Goal: Task Accomplishment & Management: Use online tool/utility

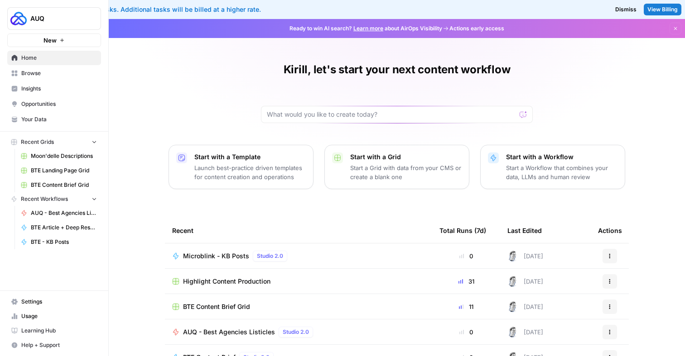
click at [617, 8] on span "Dismiss" at bounding box center [625, 9] width 21 height 8
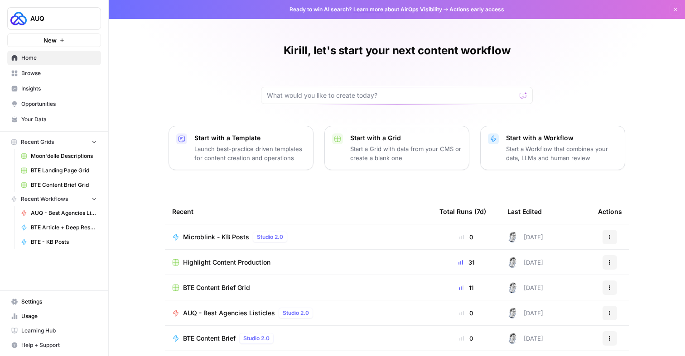
click at [53, 72] on span "Browse" at bounding box center [59, 73] width 76 height 8
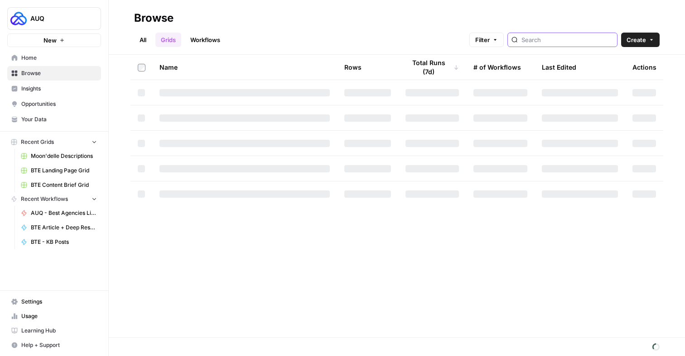
click at [573, 38] on input "search" at bounding box center [567, 39] width 92 height 9
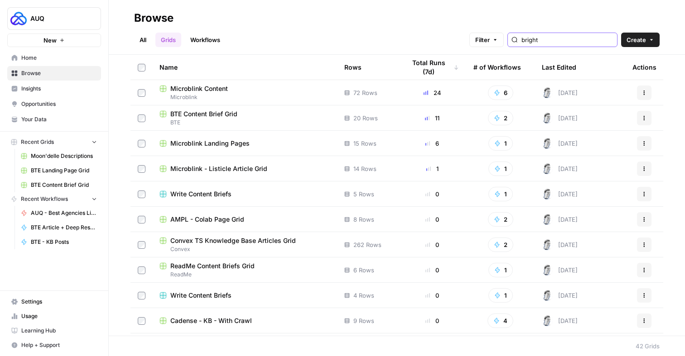
type input "bright"
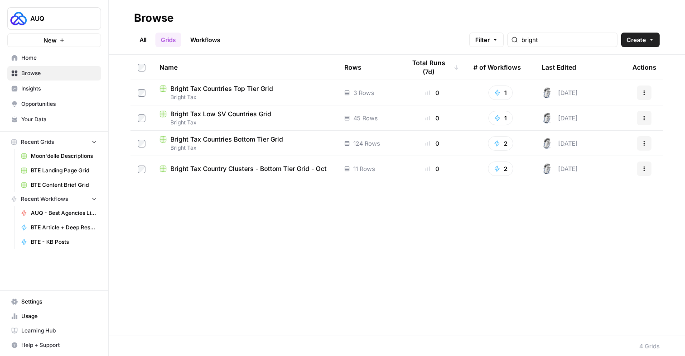
click at [231, 91] on span "Bright Tax Countries Top Tier Grid" at bounding box center [221, 88] width 103 height 9
click at [233, 171] on span "Bright Tax Country Clusters - Bottom Tier Grid - Oct" at bounding box center [248, 168] width 156 height 9
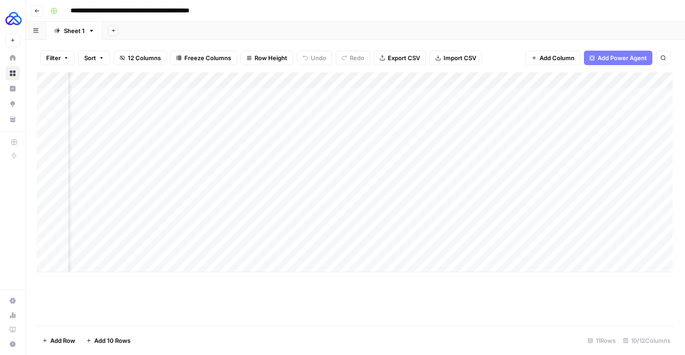
scroll to position [0, 584]
drag, startPoint x: 300, startPoint y: 85, endPoint x: 260, endPoint y: 86, distance: 39.9
click at [260, 86] on div "Add Column" at bounding box center [355, 172] width 636 height 200
click at [191, 82] on div "Add Column" at bounding box center [355, 172] width 636 height 200
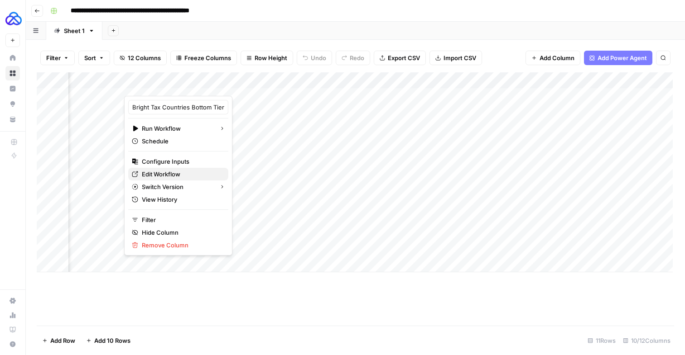
click at [159, 178] on span "Edit Workflow" at bounding box center [161, 174] width 38 height 9
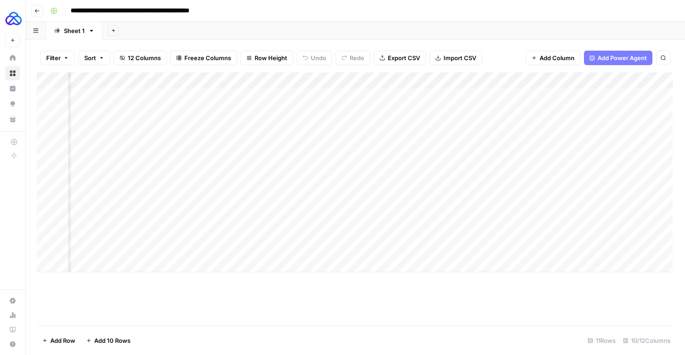
scroll to position [0, 0]
click at [155, 267] on div "Add Column" at bounding box center [355, 172] width 636 height 200
type textarea "**********"
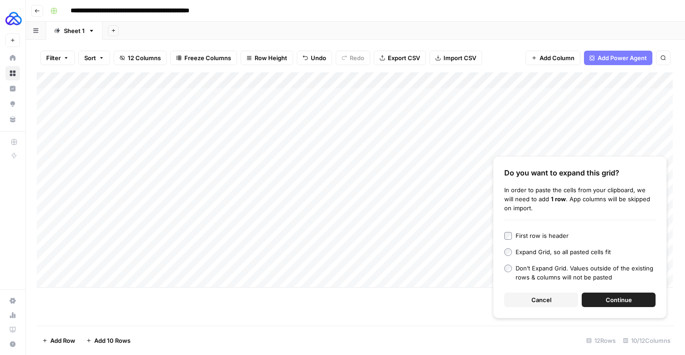
click at [606, 301] on span "Continue" at bounding box center [618, 300] width 26 height 9
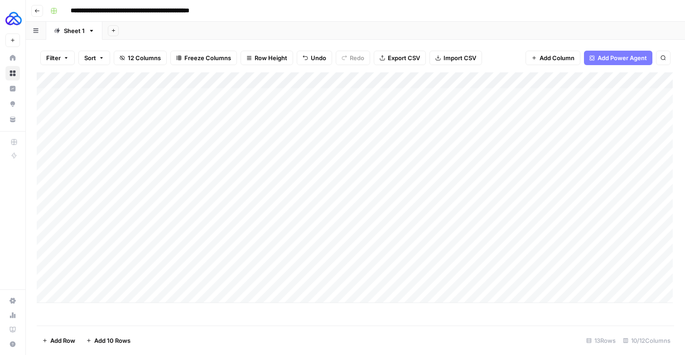
click at [391, 270] on div "Add Column" at bounding box center [355, 187] width 636 height 231
click at [382, 285] on div "Add Column" at bounding box center [355, 187] width 636 height 231
click at [434, 273] on div "Add Column" at bounding box center [355, 187] width 636 height 231
click at [357, 236] on div "Add Column" at bounding box center [355, 187] width 636 height 231
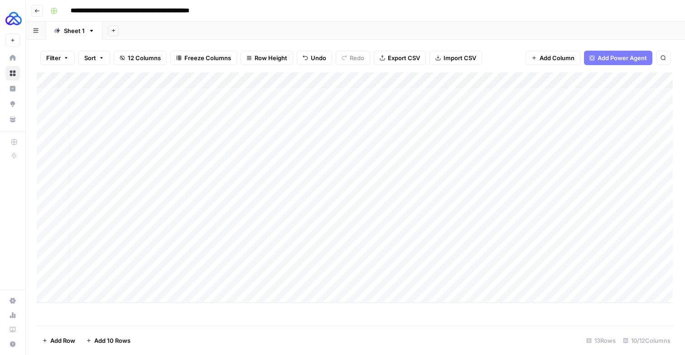
click at [340, 267] on div "Add Column" at bounding box center [355, 187] width 636 height 231
click at [341, 225] on div "Add Column" at bounding box center [355, 187] width 636 height 231
click at [336, 237] on div "Add Column" at bounding box center [355, 187] width 636 height 231
click at [329, 265] on div "Add Column" at bounding box center [355, 187] width 636 height 231
click at [323, 286] on div "Add Column" at bounding box center [355, 187] width 636 height 231
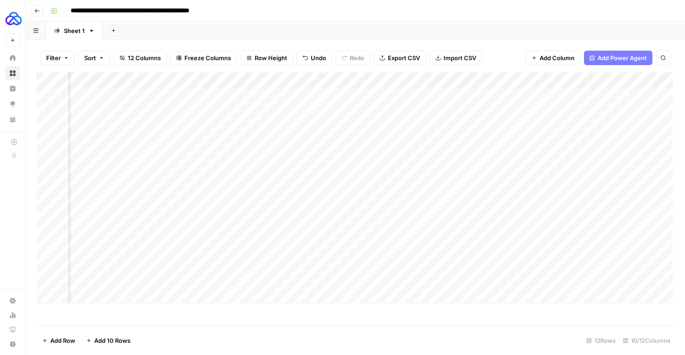
scroll to position [0, 181]
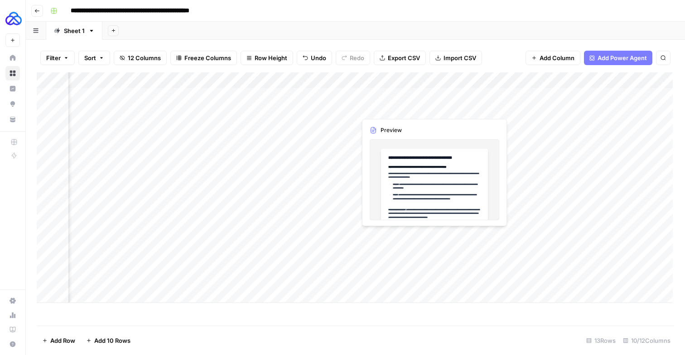
click at [386, 235] on div "Add Column" at bounding box center [355, 187] width 636 height 231
click at [382, 272] on div "Add Column" at bounding box center [355, 187] width 636 height 231
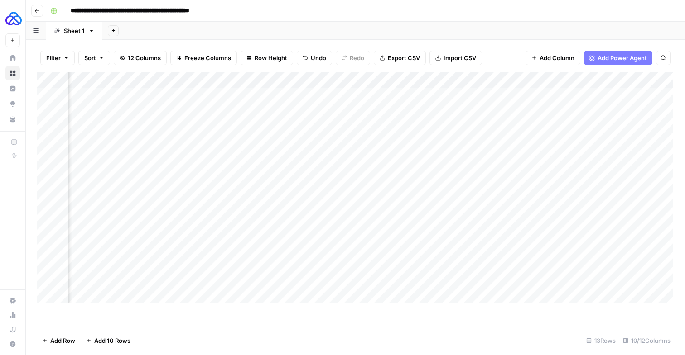
click at [380, 285] on div "Add Column" at bounding box center [355, 187] width 636 height 231
click at [117, 296] on div "Add Column" at bounding box center [355, 187] width 636 height 231
click at [290, 297] on div "Add Column" at bounding box center [355, 195] width 636 height 246
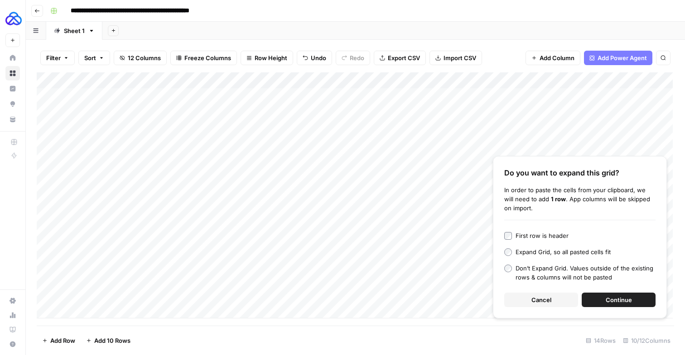
click at [531, 297] on span "Cancel" at bounding box center [541, 300] width 20 height 9
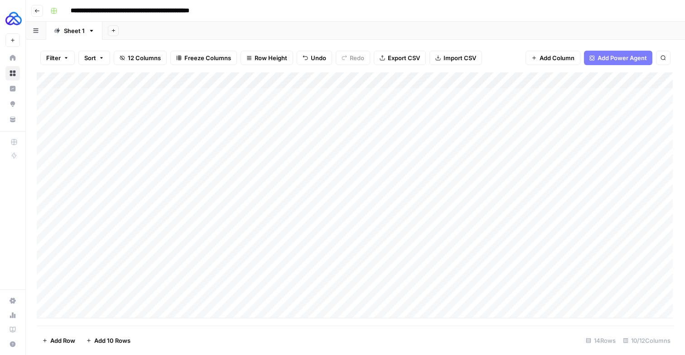
click at [297, 296] on div "Add Column" at bounding box center [355, 195] width 636 height 246
click at [220, 297] on div "Add Column" at bounding box center [355, 195] width 636 height 246
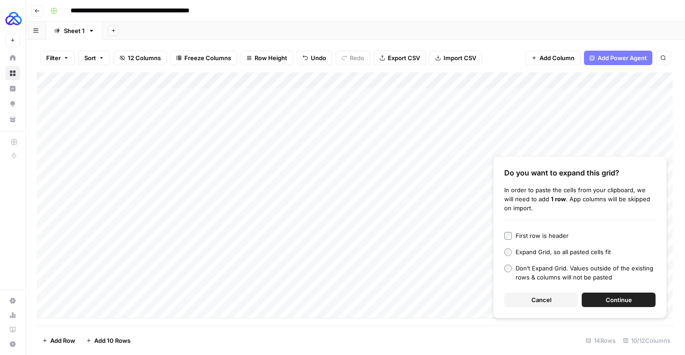
click at [610, 296] on span "Continue" at bounding box center [618, 300] width 26 height 9
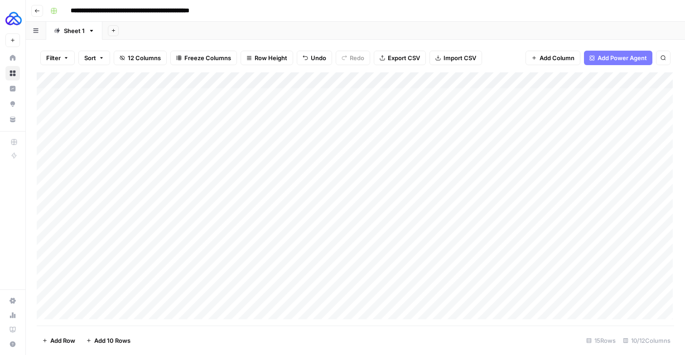
scroll to position [14, 0]
click at [370, 286] on div "Add Column" at bounding box center [355, 195] width 636 height 247
click at [365, 300] on div "Add Column" at bounding box center [355, 195] width 636 height 247
click at [432, 285] on div "Add Column" at bounding box center [355, 195] width 636 height 247
click at [390, 272] on div "Add Column" at bounding box center [355, 195] width 636 height 247
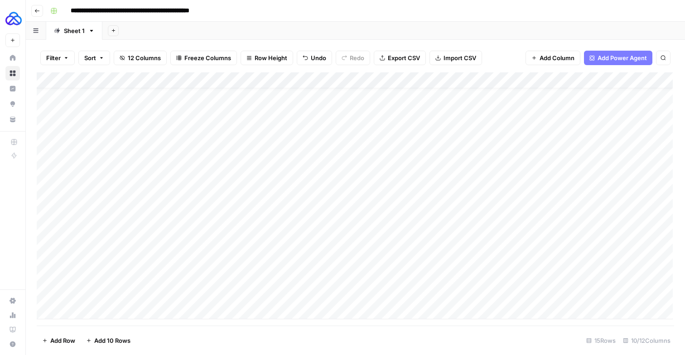
drag, startPoint x: 404, startPoint y: 277, endPoint x: 403, endPoint y: 300, distance: 23.1
click at [403, 300] on div "Add Column" at bounding box center [355, 195] width 636 height 247
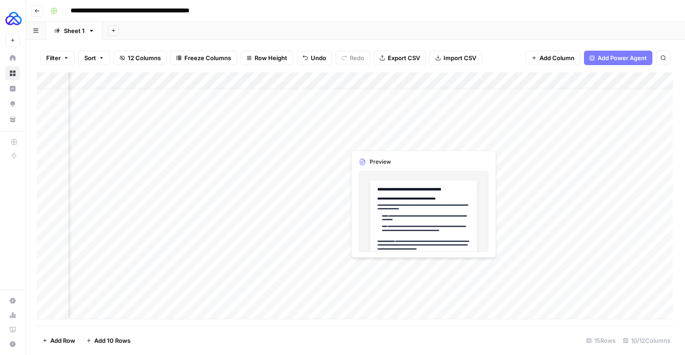
click at [458, 270] on div "Add Column" at bounding box center [355, 195] width 636 height 247
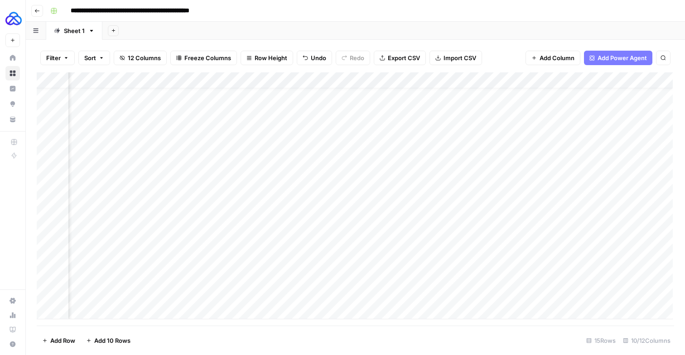
drag, startPoint x: 475, startPoint y: 278, endPoint x: 475, endPoint y: 306, distance: 27.6
click at [475, 306] on div "Add Column" at bounding box center [355, 195] width 636 height 247
click at [527, 254] on div "Add Column" at bounding box center [355, 195] width 636 height 247
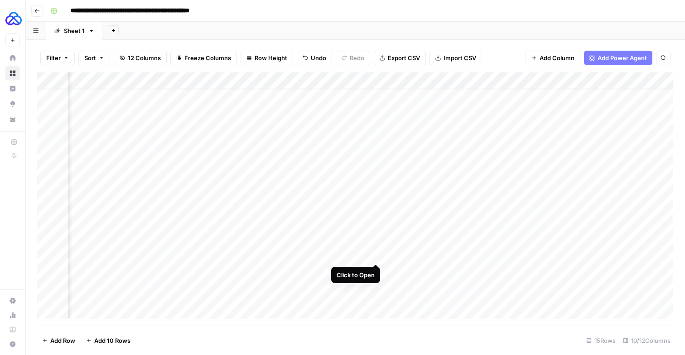
click at [373, 254] on div "Add Column" at bounding box center [355, 195] width 636 height 247
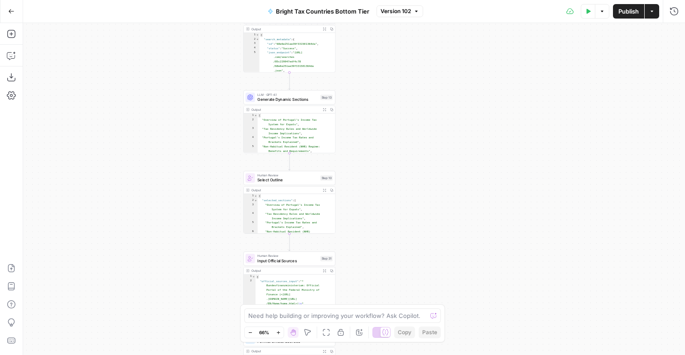
click at [279, 331] on icon "button" at bounding box center [277, 332] width 3 height 3
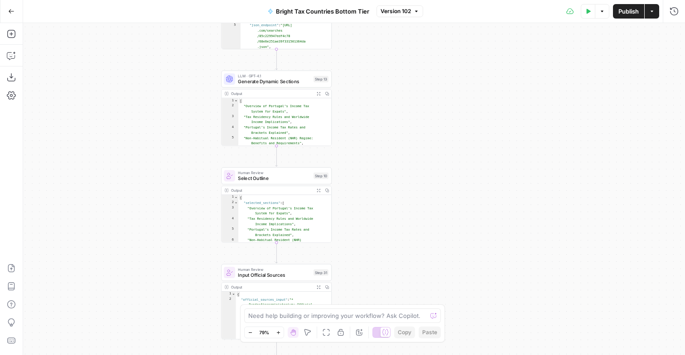
click at [279, 331] on icon "button" at bounding box center [277, 332] width 3 height 3
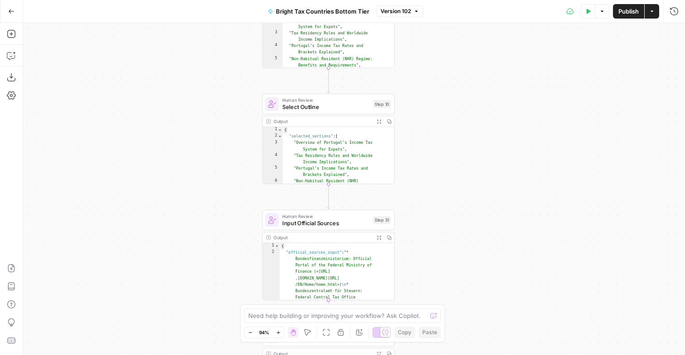
drag, startPoint x: 392, startPoint y: 223, endPoint x: 464, endPoint y: 150, distance: 103.1
click at [464, 150] on div "Workflow Input Settings Inputs LLM · GPT-4.1 Generate Article Outlines Step 9 O…" at bounding box center [353, 189] width 661 height 332
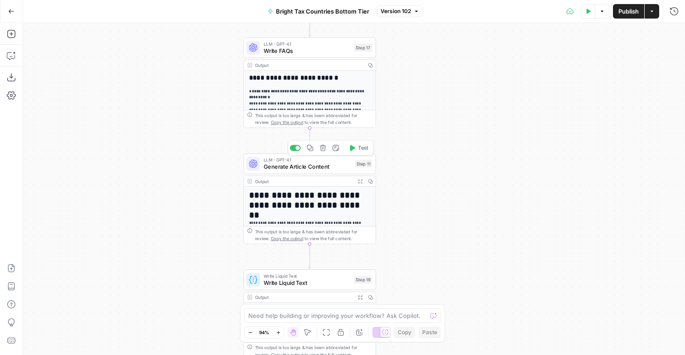
click at [294, 163] on span "Generate Article Content" at bounding box center [307, 167] width 88 height 9
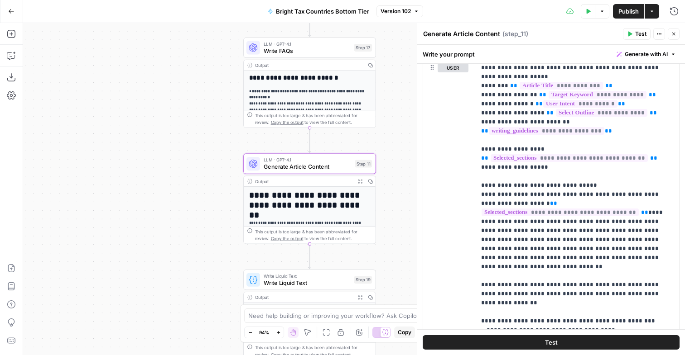
scroll to position [506, 0]
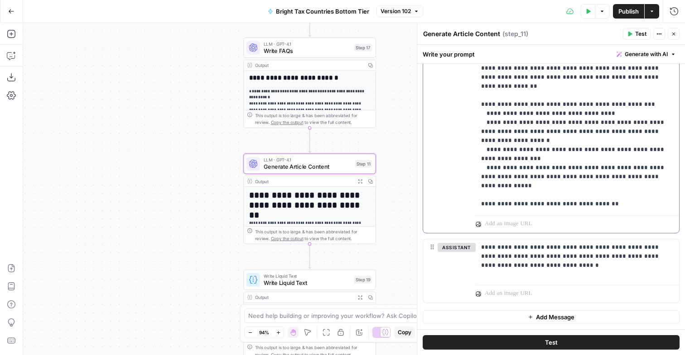
drag, startPoint x: 575, startPoint y: 154, endPoint x: 579, endPoint y: 146, distance: 8.5
click at [579, 146] on p "**********" at bounding box center [576, 256] width 191 height 818
drag, startPoint x: 528, startPoint y: 200, endPoint x: 492, endPoint y: 180, distance: 41.7
click at [492, 180] on p "**********" at bounding box center [576, 256] width 191 height 818
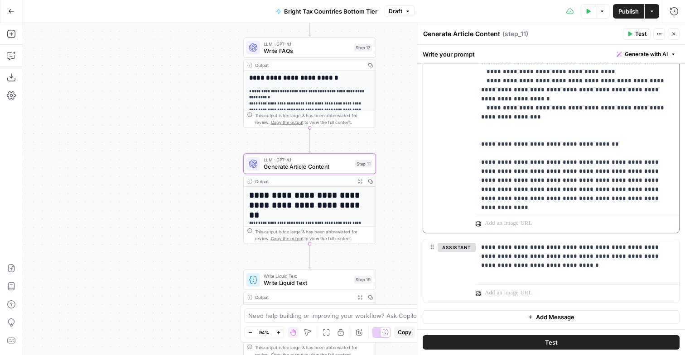
scroll to position [57, 0]
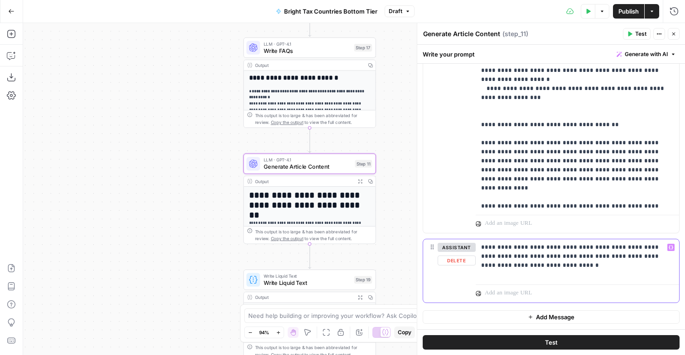
click at [593, 270] on div "**********" at bounding box center [576, 260] width 203 height 42
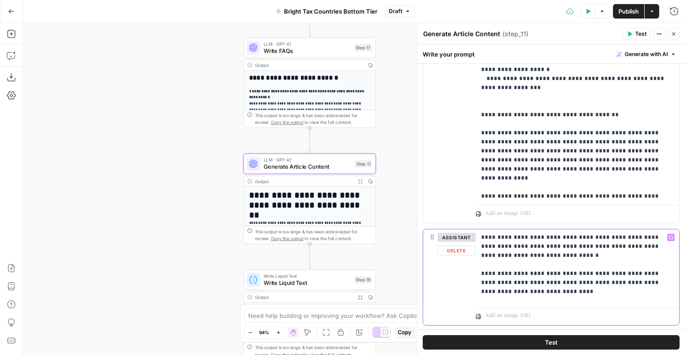
click at [486, 283] on p "**********" at bounding box center [576, 266] width 191 height 67
click at [546, 291] on p "**********" at bounding box center [576, 266] width 191 height 67
click at [628, 14] on span "Publish" at bounding box center [628, 11] width 20 height 9
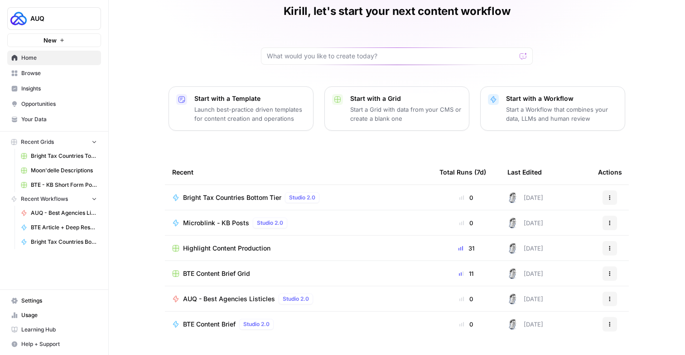
scroll to position [76, 0]
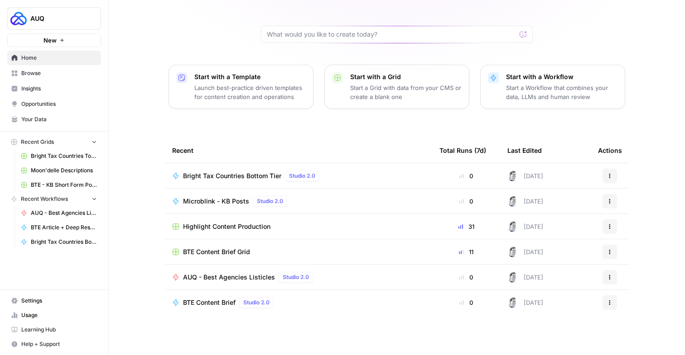
click at [43, 77] on span "Browse" at bounding box center [59, 73] width 76 height 8
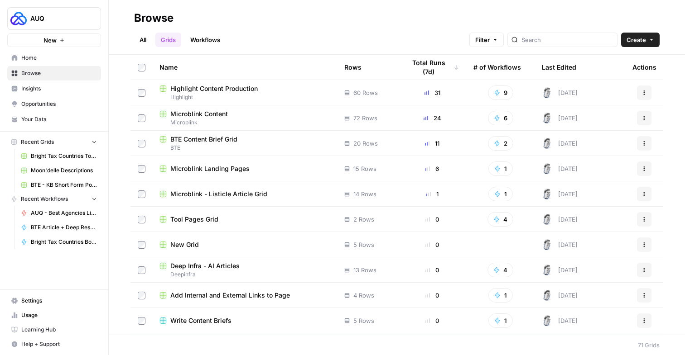
click at [537, 40] on div at bounding box center [562, 40] width 110 height 14
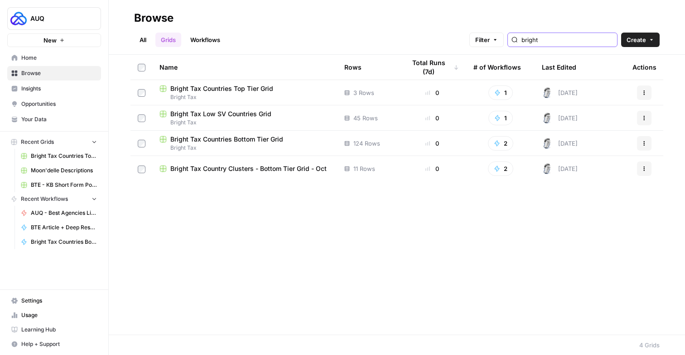
type input "bright"
click at [247, 141] on span "Bright Tax Countries Bottom Tier Grid" at bounding box center [226, 139] width 113 height 9
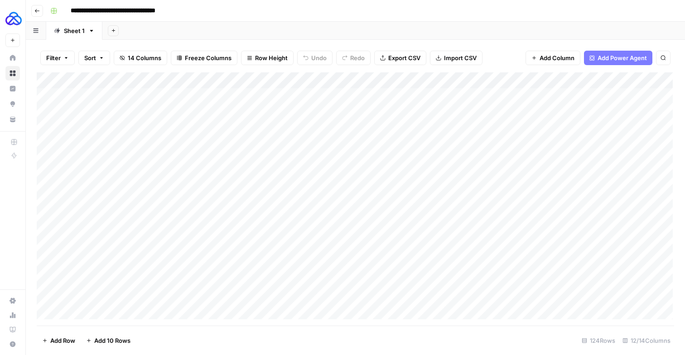
click at [118, 133] on div "Add Column" at bounding box center [355, 195] width 636 height 247
drag, startPoint x: 150, startPoint y: 83, endPoint x: 229, endPoint y: 86, distance: 78.8
click at [228, 85] on div "Add Column" at bounding box center [355, 195] width 636 height 247
drag, startPoint x: 229, startPoint y: 86, endPoint x: 253, endPoint y: 86, distance: 24.5
click at [253, 86] on div "Add Column" at bounding box center [355, 195] width 636 height 247
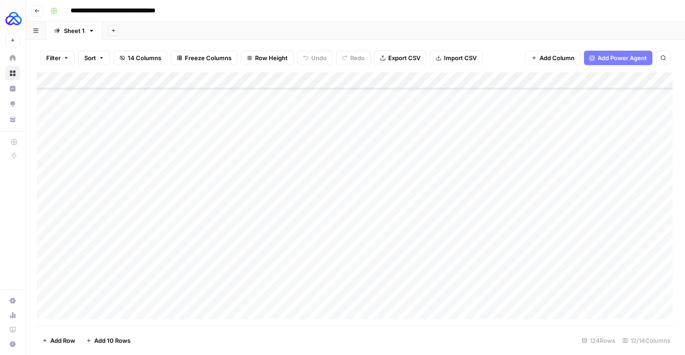
scroll to position [1619, 0]
click at [229, 145] on div "Add Column" at bounding box center [355, 195] width 636 height 247
click at [281, 208] on div "Add Column" at bounding box center [355, 195] width 636 height 247
click at [279, 218] on div "Add Column" at bounding box center [355, 195] width 636 height 247
click at [291, 161] on div "Add Column" at bounding box center [355, 195] width 636 height 247
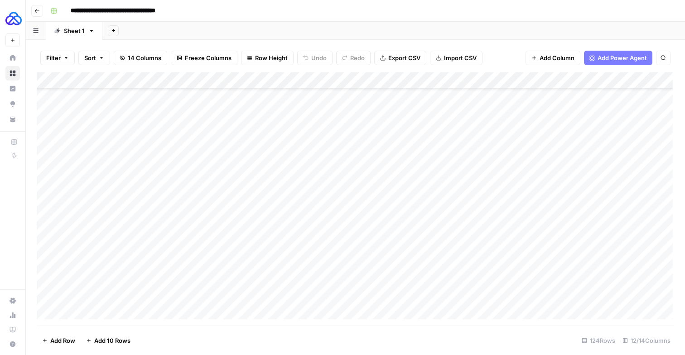
scroll to position [937, 0]
drag, startPoint x: 335, startPoint y: 87, endPoint x: 407, endPoint y: 88, distance: 72.9
click at [406, 87] on div "Add Column" at bounding box center [355, 195] width 636 height 247
click at [200, 163] on div "Add Column" at bounding box center [355, 195] width 636 height 247
click at [198, 173] on div "Add Column" at bounding box center [355, 195] width 636 height 247
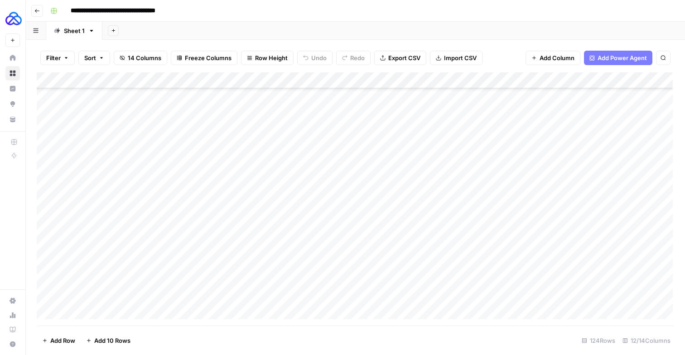
click at [268, 176] on div "Add Column" at bounding box center [355, 195] width 636 height 247
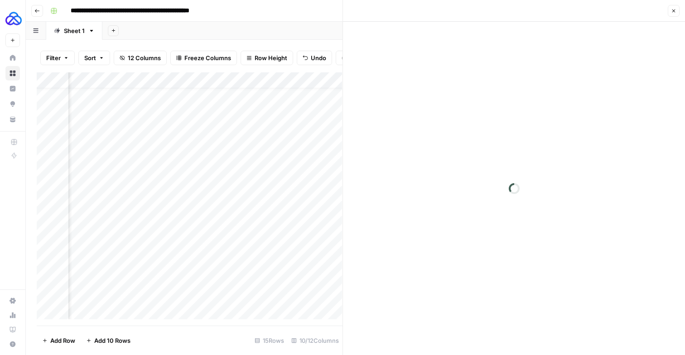
scroll to position [14, 418]
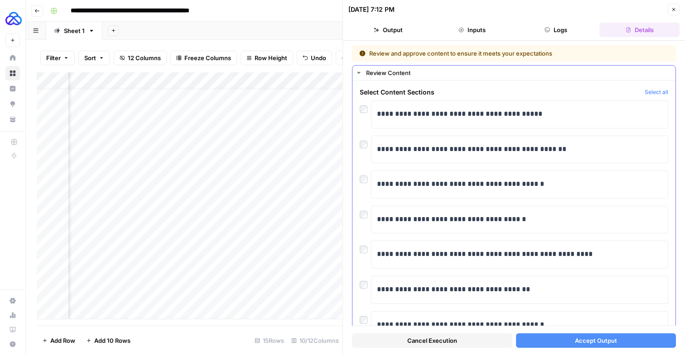
click at [362, 147] on div at bounding box center [364, 142] width 11 height 13
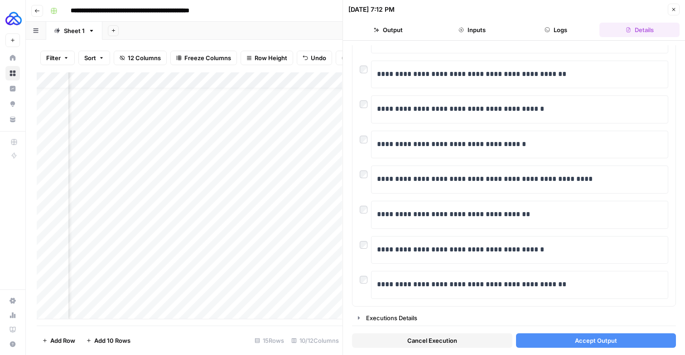
click at [583, 335] on button "Accept Output" at bounding box center [596, 341] width 160 height 14
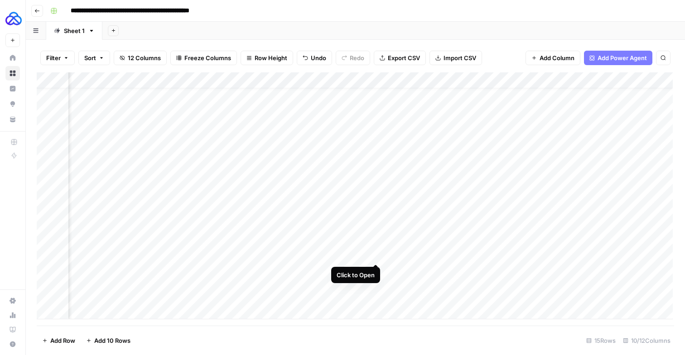
click at [374, 256] on div "Add Column" at bounding box center [355, 195] width 636 height 247
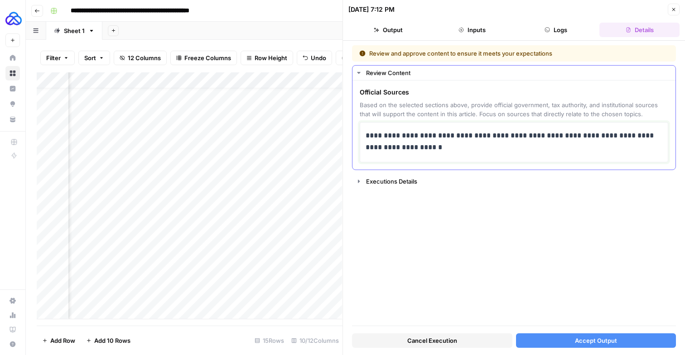
click at [415, 155] on p "**********" at bounding box center [512, 142] width 294 height 25
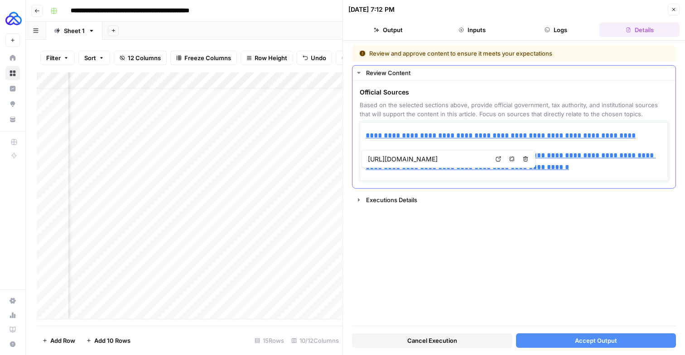
click at [603, 173] on p "**********" at bounding box center [513, 162] width 297 height 24
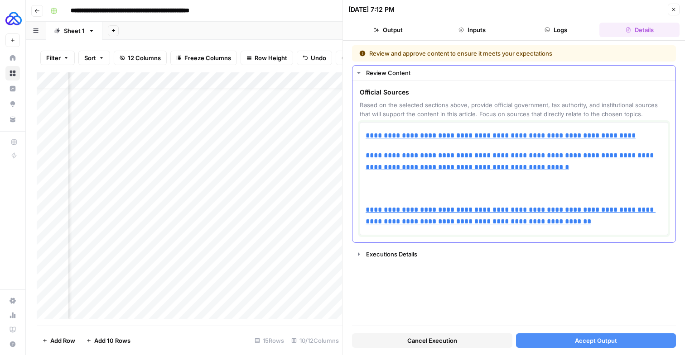
type input "https://www.ato.gov.au/individuals-and-families/coming-to-australia-or-going-ov…"
click at [393, 197] on p "**********" at bounding box center [513, 173] width 297 height 47
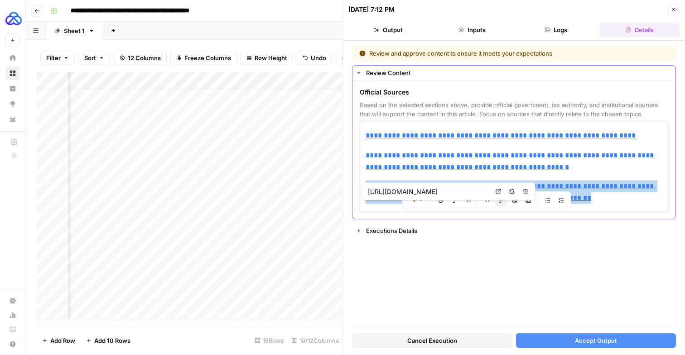
drag, startPoint x: 620, startPoint y: 220, endPoint x: 363, endPoint y: 211, distance: 256.9
click at [363, 211] on div "**********" at bounding box center [513, 167] width 308 height 90
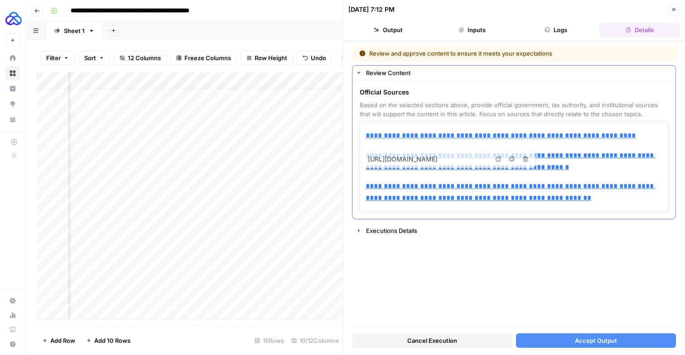
type input "https://www.ato.gov.au/individuals-and-families/coming-to-australia-or-going-ov…"
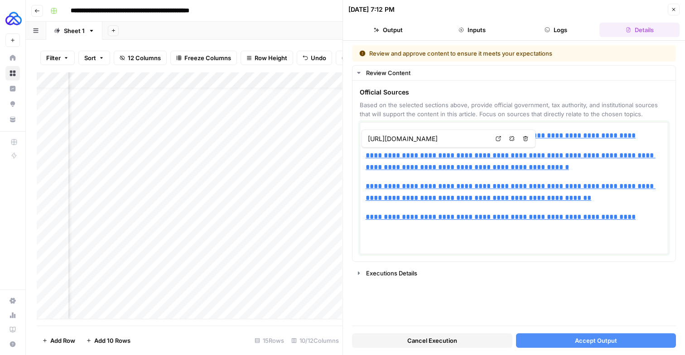
type input "https://www.ato.gov.au/individuals-and-families/coming-to-australia-or-going-ov…"
click at [565, 341] on button "Accept Output" at bounding box center [596, 341] width 160 height 14
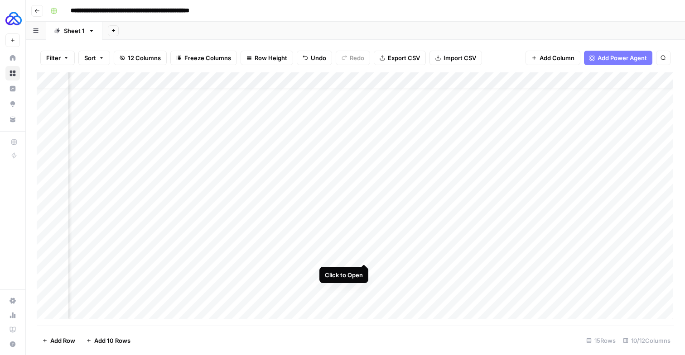
click at [363, 255] on div "Add Column" at bounding box center [355, 195] width 636 height 247
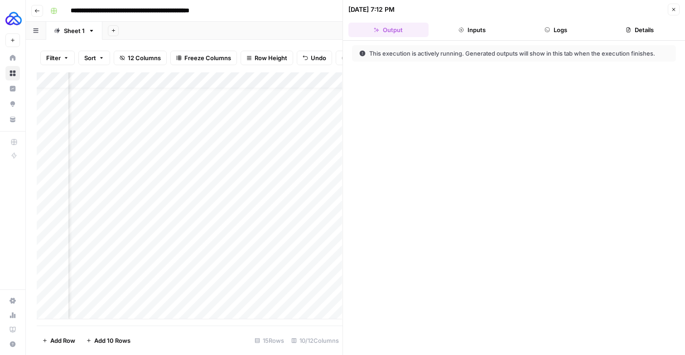
click at [565, 31] on button "Logs" at bounding box center [556, 30] width 80 height 14
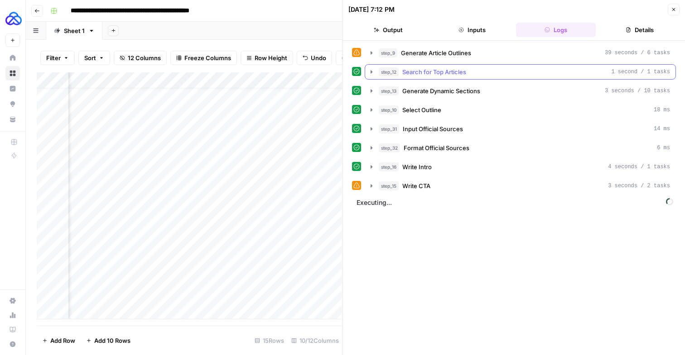
click at [375, 76] on icon "button" at bounding box center [371, 71] width 7 height 7
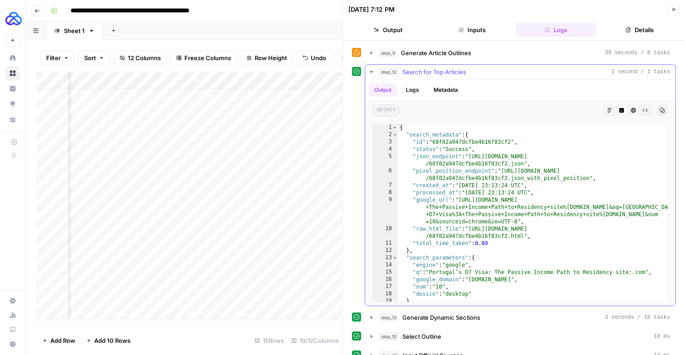
click at [375, 76] on icon "button" at bounding box center [371, 71] width 7 height 7
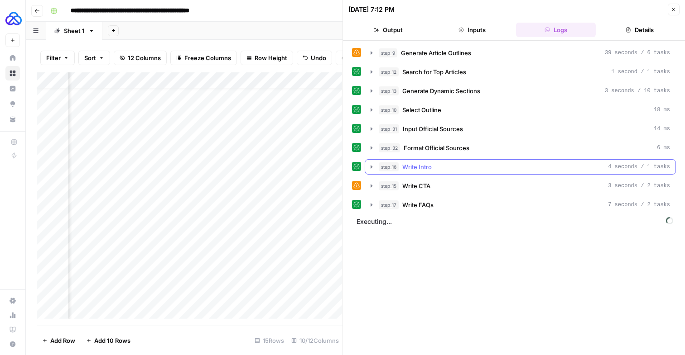
click at [369, 171] on icon "button" at bounding box center [371, 166] width 7 height 7
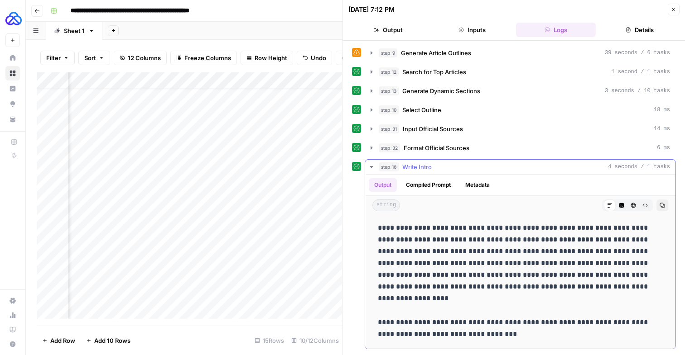
click at [369, 171] on icon "button" at bounding box center [371, 166] width 7 height 7
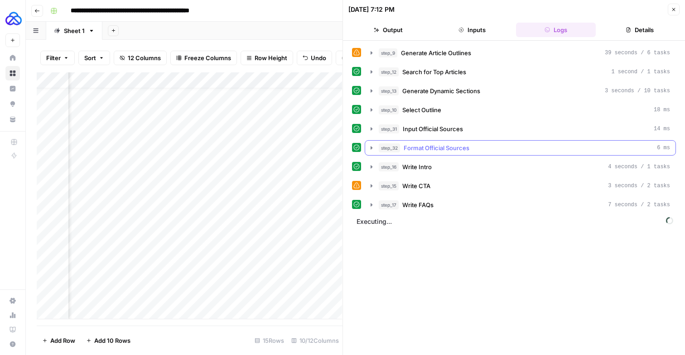
click at [370, 155] on button "step_32 Format Official Sources 6 ms" at bounding box center [520, 148] width 310 height 14
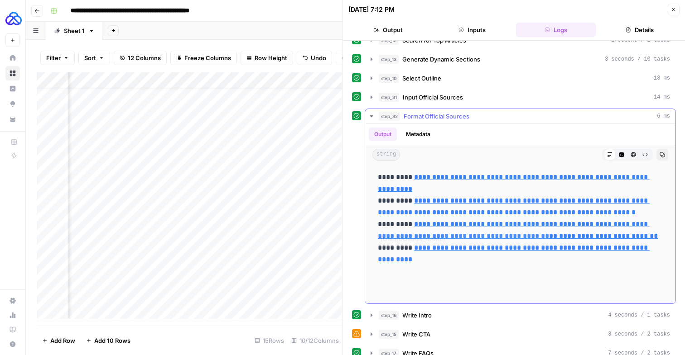
scroll to position [32, 0]
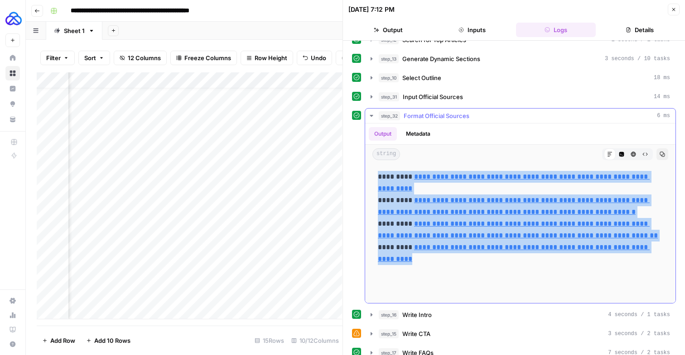
drag, startPoint x: 454, startPoint y: 300, endPoint x: 382, endPoint y: 193, distance: 128.8
click at [382, 193] on p "**********" at bounding box center [518, 233] width 281 height 125
copy p "**********"
click at [675, 12] on button "Close" at bounding box center [673, 10] width 12 height 12
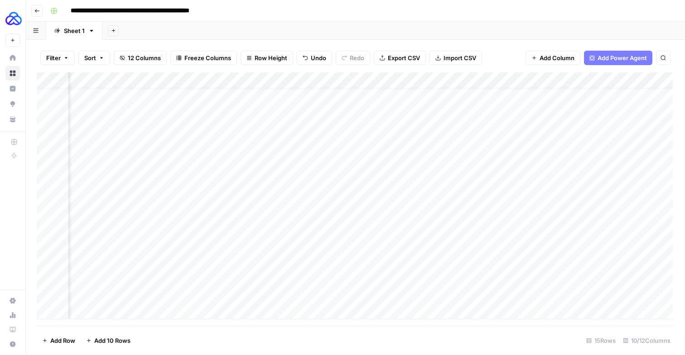
click at [316, 271] on div "Add Column" at bounding box center [355, 195] width 636 height 247
click at [376, 271] on div "Add Column" at bounding box center [355, 195] width 636 height 247
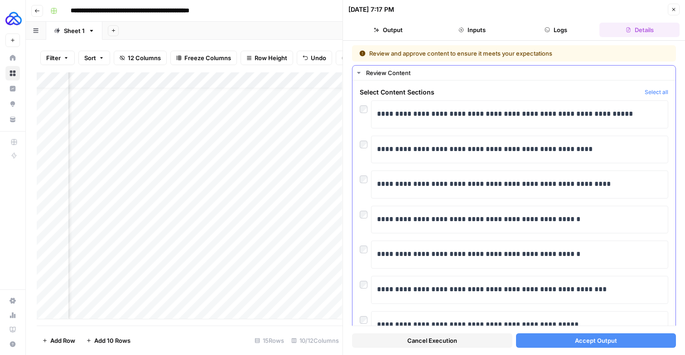
click at [365, 183] on div at bounding box center [364, 177] width 11 height 13
click at [365, 219] on div at bounding box center [364, 212] width 11 height 13
click at [551, 335] on button "Accept Output" at bounding box center [596, 341] width 160 height 14
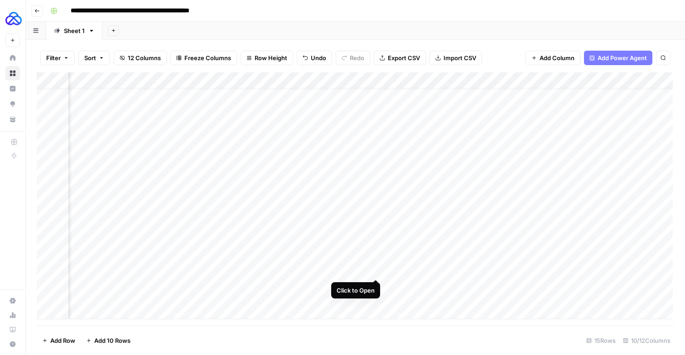
click at [377, 269] on div "Add Column" at bounding box center [355, 195] width 636 height 247
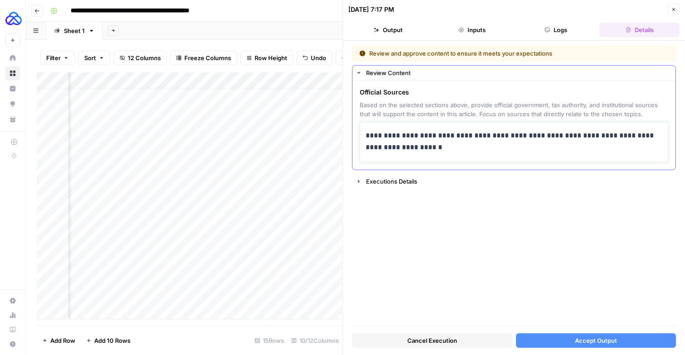
click at [457, 155] on p "**********" at bounding box center [512, 142] width 294 height 25
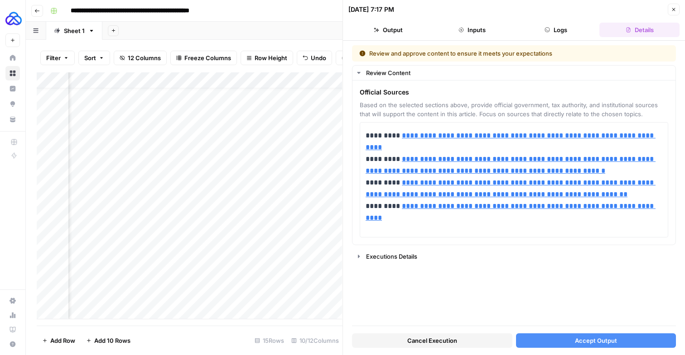
click at [538, 337] on button "Accept Output" at bounding box center [596, 341] width 160 height 14
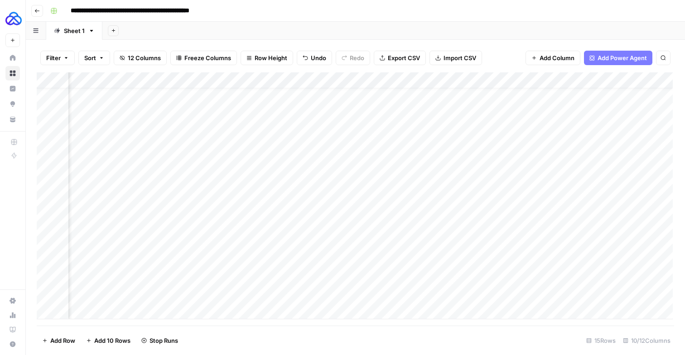
click at [503, 255] on div "Add Column" at bounding box center [355, 195] width 636 height 247
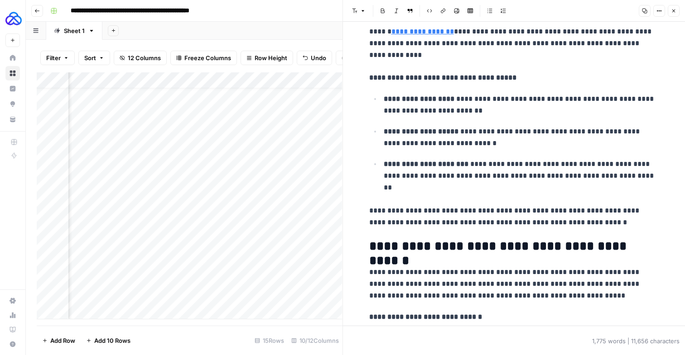
scroll to position [1844, 0]
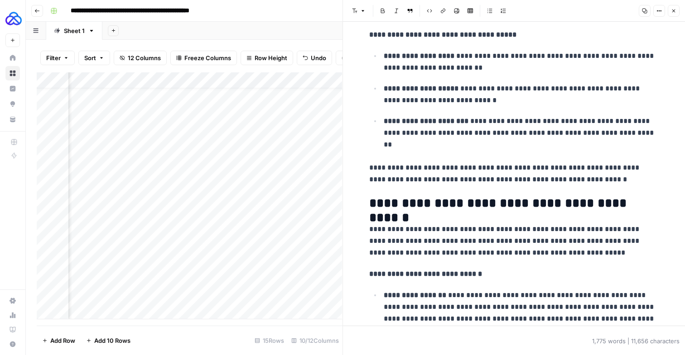
drag, startPoint x: 675, startPoint y: 14, endPoint x: 555, endPoint y: 119, distance: 160.1
click at [555, 119] on div "**********" at bounding box center [513, 177] width 342 height 355
click at [555, 108] on p "**********" at bounding box center [520, 95] width 274 height 25
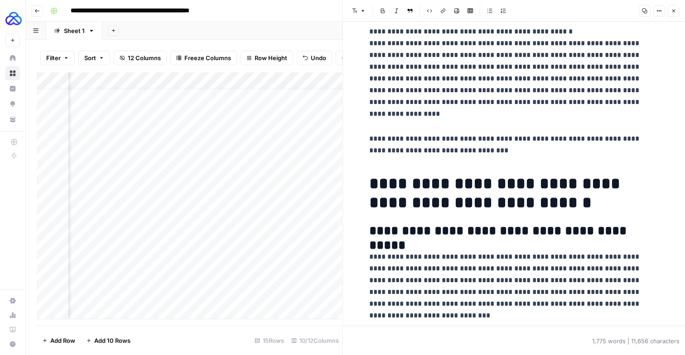
scroll to position [0, 0]
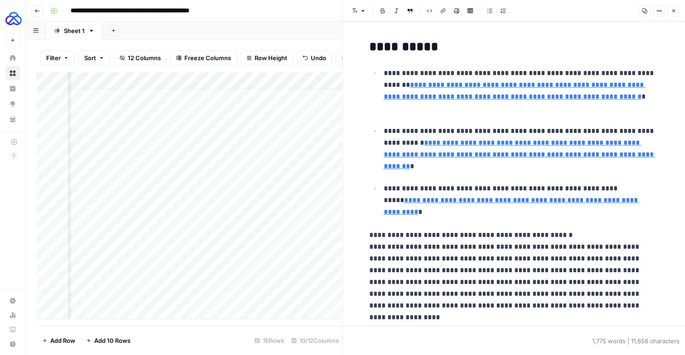
click at [436, 73] on p "**********" at bounding box center [520, 92] width 274 height 50
click at [404, 31] on span "Edit with AI" at bounding box center [397, 30] width 29 height 8
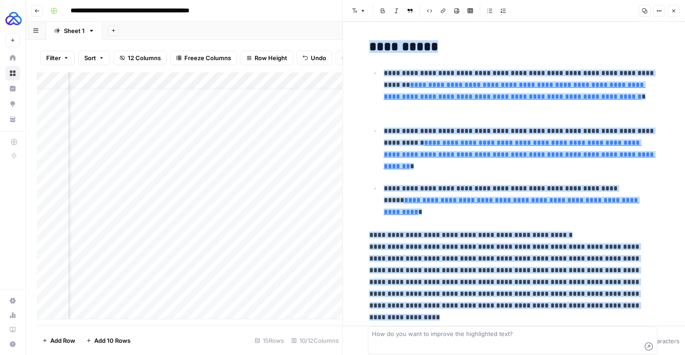
scroll to position [2613, 0]
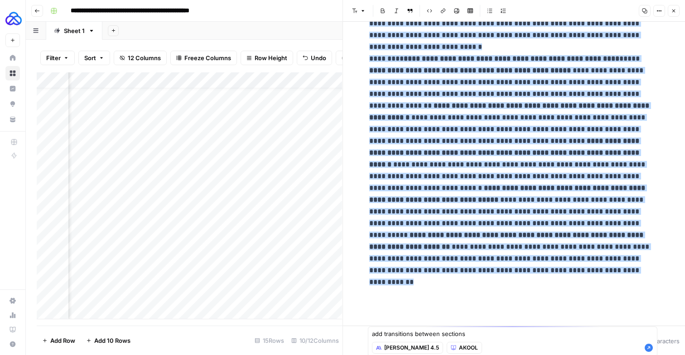
type textarea "add transitions between sections"
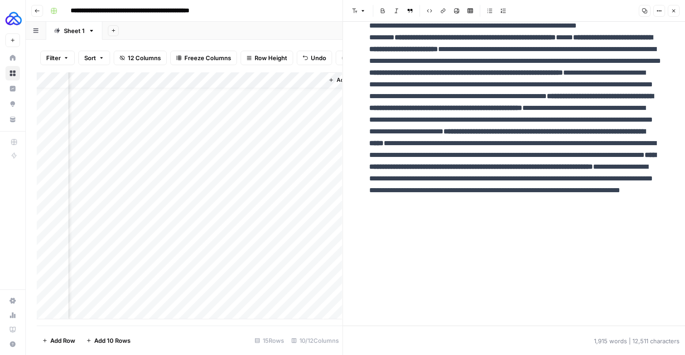
scroll to position [14, 932]
click at [250, 285] on div "Add Column" at bounding box center [189, 195] width 305 height 247
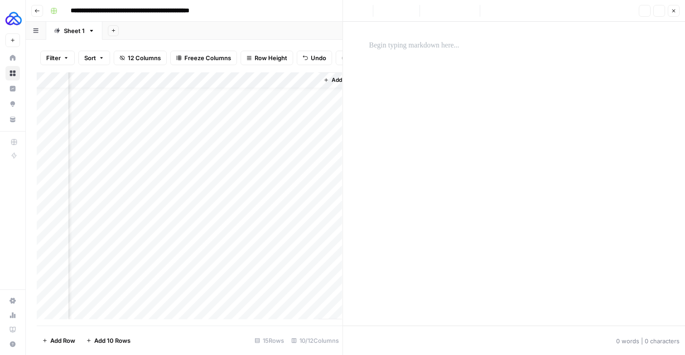
click at [250, 285] on div at bounding box center [254, 286] width 132 height 17
click at [248, 287] on div at bounding box center [254, 286] width 132 height 17
click at [472, 145] on div at bounding box center [514, 174] width 301 height 304
click at [450, 42] on p at bounding box center [514, 46] width 290 height 12
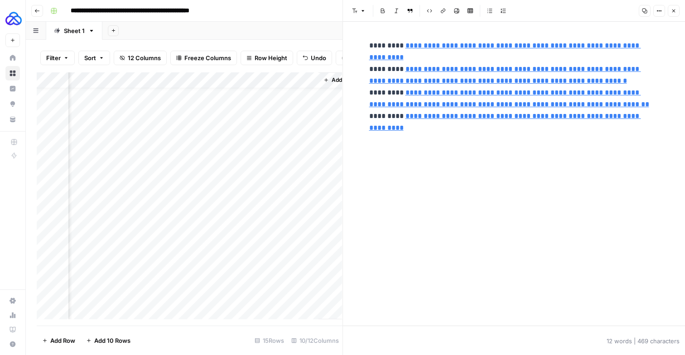
click at [672, 14] on icon "button" at bounding box center [672, 10] width 5 height 5
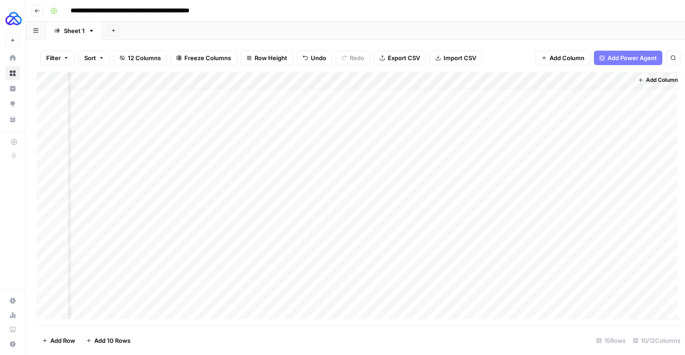
scroll to position [14, 619]
drag, startPoint x: 629, startPoint y: 293, endPoint x: 626, endPoint y: 261, distance: 32.3
click at [626, 261] on div "Add Column" at bounding box center [355, 195] width 636 height 247
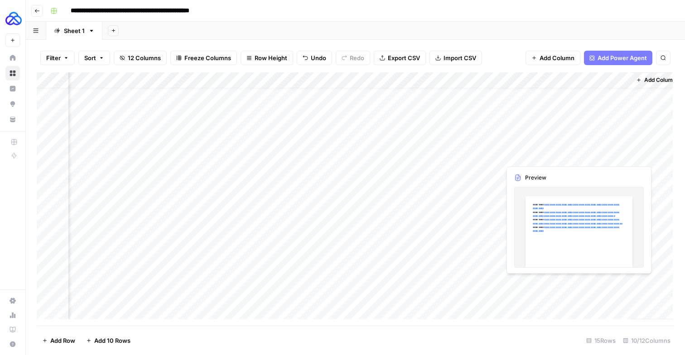
click at [571, 288] on div "Add Column" at bounding box center [355, 195] width 636 height 247
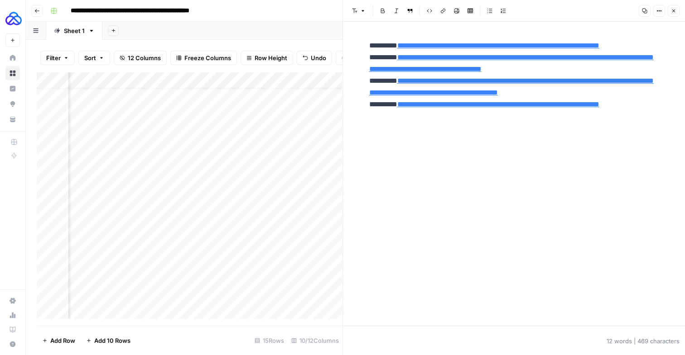
click at [530, 238] on div "**********" at bounding box center [514, 174] width 301 height 304
click at [501, 158] on div "**********" at bounding box center [514, 174] width 301 height 304
click at [472, 144] on div "**********" at bounding box center [514, 89] width 301 height 107
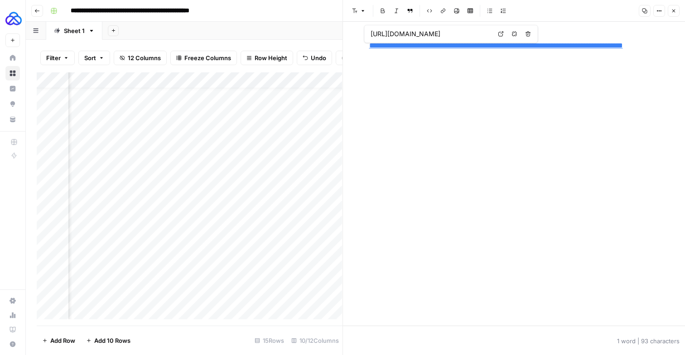
click at [468, 65] on p "**********" at bounding box center [513, 52] width 289 height 25
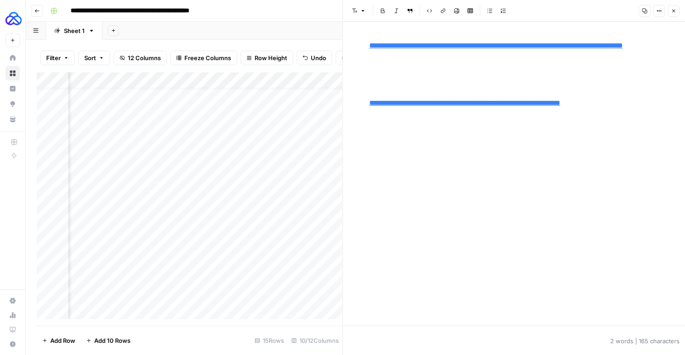
click at [441, 85] on p "**********" at bounding box center [513, 65] width 289 height 50
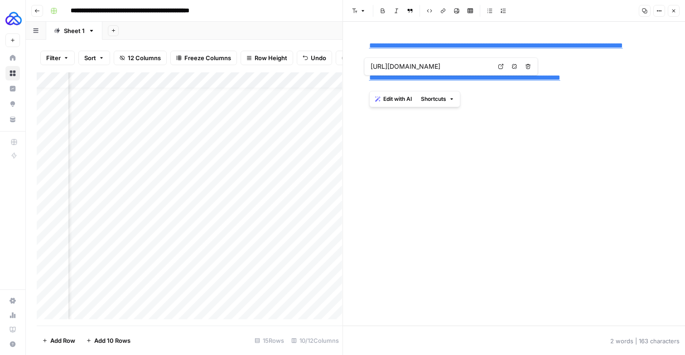
copy link "**********"
type input "[URL][DOMAIN_NAME]"
click at [676, 10] on button "Close" at bounding box center [673, 11] width 12 height 12
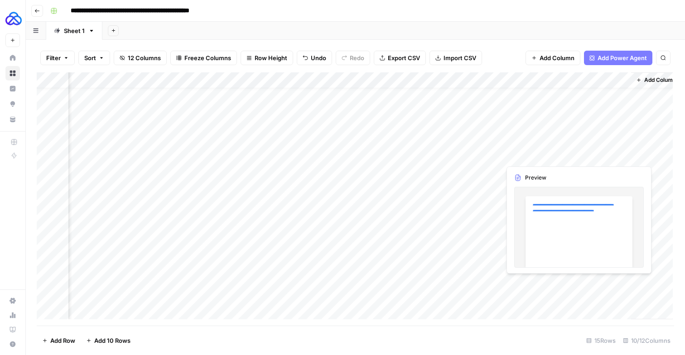
click at [591, 290] on div "Add Column" at bounding box center [355, 195] width 636 height 247
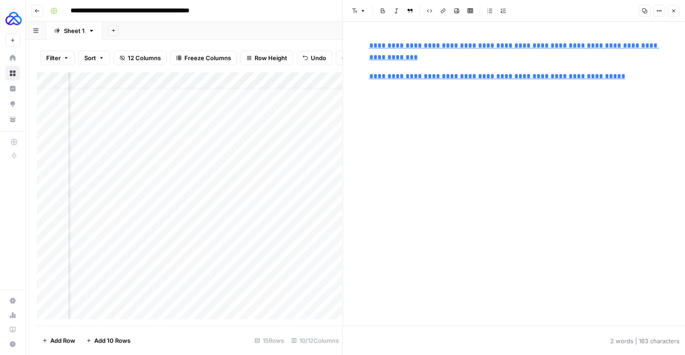
click at [672, 13] on icon "button" at bounding box center [672, 10] width 5 height 5
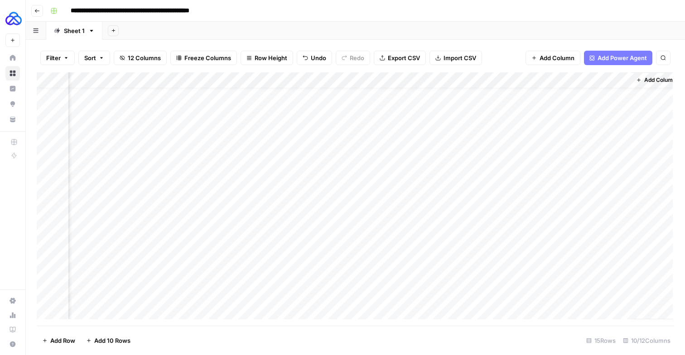
click at [484, 270] on div "Add Column" at bounding box center [355, 195] width 636 height 247
click at [529, 292] on div "Add Column" at bounding box center [355, 195] width 636 height 247
click at [624, 287] on div "Add Column" at bounding box center [355, 195] width 636 height 247
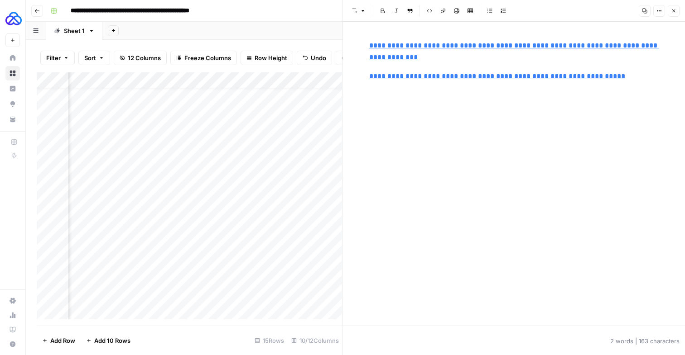
click at [464, 111] on div "**********" at bounding box center [514, 174] width 301 height 304
click at [419, 79] on link "**********" at bounding box center [497, 76] width 256 height 7
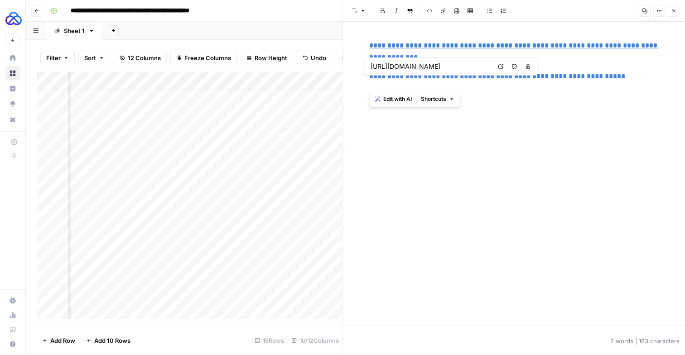
type input "[URL][DOMAIN_NAME]"
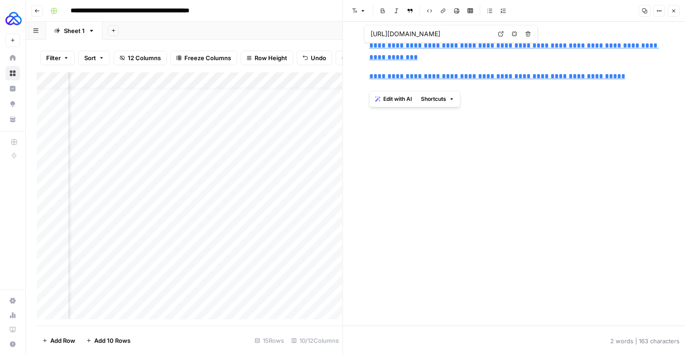
click at [373, 38] on input "[URL][DOMAIN_NAME]" at bounding box center [430, 33] width 120 height 9
click at [366, 46] on div "**********" at bounding box center [514, 61] width 301 height 50
click at [675, 10] on icon "button" at bounding box center [672, 10] width 5 height 5
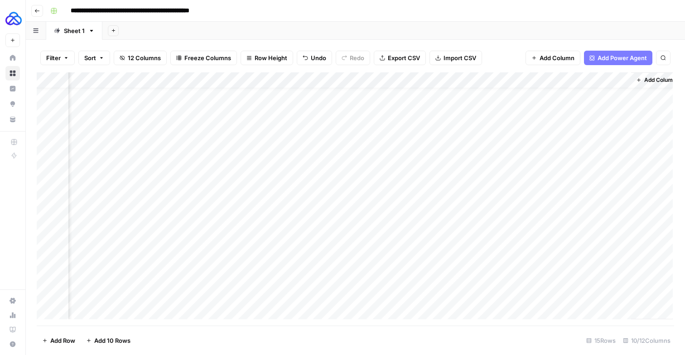
drag, startPoint x: 628, startPoint y: 294, endPoint x: 627, endPoint y: 307, distance: 12.7
click at [627, 307] on div "Add Column" at bounding box center [355, 195] width 636 height 247
drag, startPoint x: 629, startPoint y: 294, endPoint x: 629, endPoint y: 308, distance: 14.0
click at [629, 308] on div "Add Column" at bounding box center [355, 195] width 636 height 247
click at [589, 302] on div "Add Column" at bounding box center [355, 195] width 636 height 247
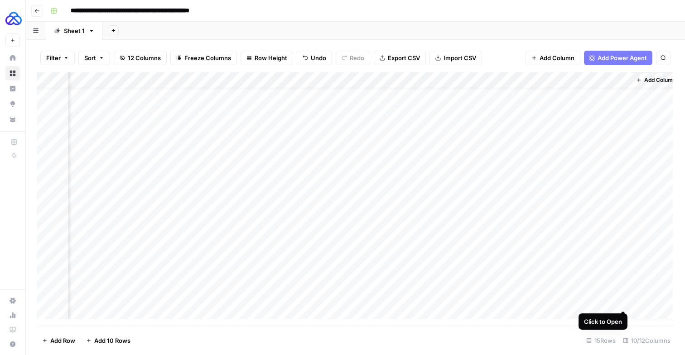
click at [623, 302] on div "Add Column" at bounding box center [355, 195] width 636 height 247
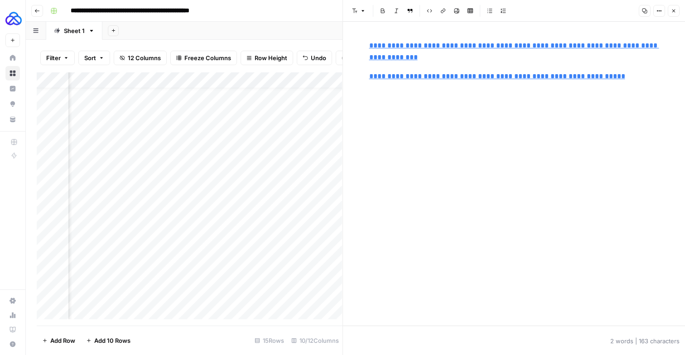
click at [673, 17] on button "Close" at bounding box center [673, 11] width 12 height 12
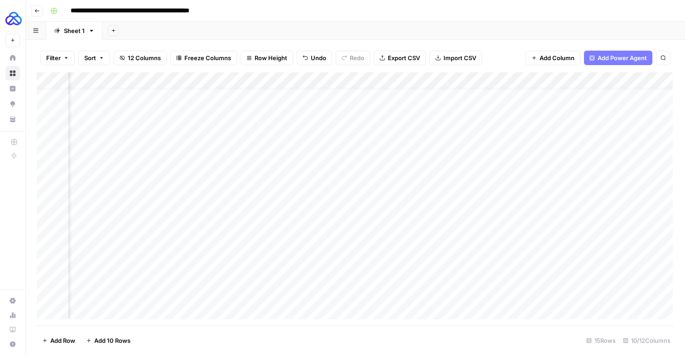
scroll to position [14, 326]
drag, startPoint x: 409, startPoint y: 287, endPoint x: 462, endPoint y: 287, distance: 53.0
click at [462, 287] on div "Add Column" at bounding box center [355, 195] width 636 height 247
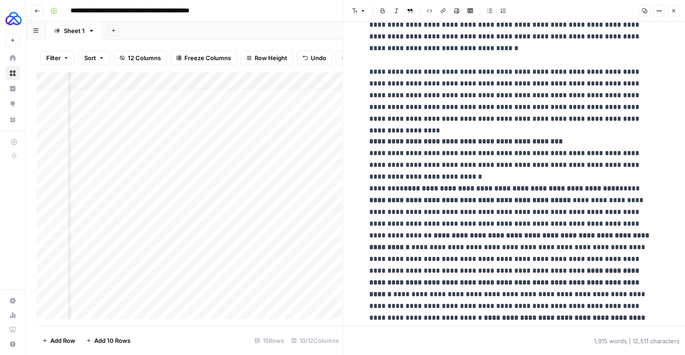
scroll to position [2860, 0]
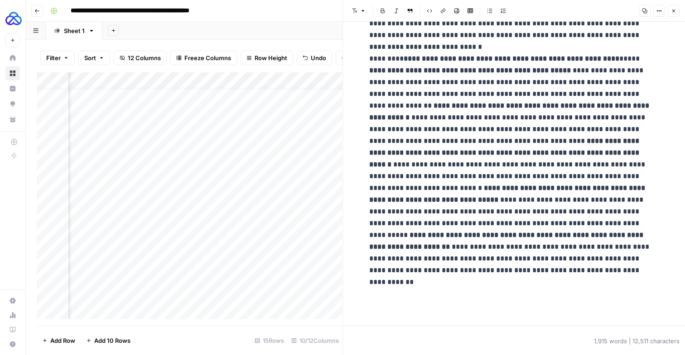
click at [675, 10] on button "Close" at bounding box center [673, 11] width 12 height 12
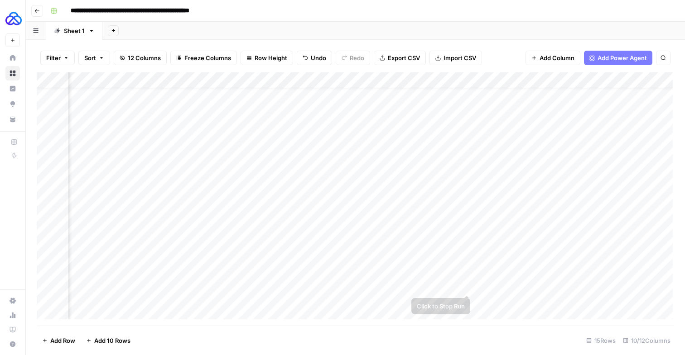
click at [464, 288] on div "Add Column" at bounding box center [355, 195] width 636 height 247
click at [397, 85] on div "Add Column" at bounding box center [355, 195] width 636 height 247
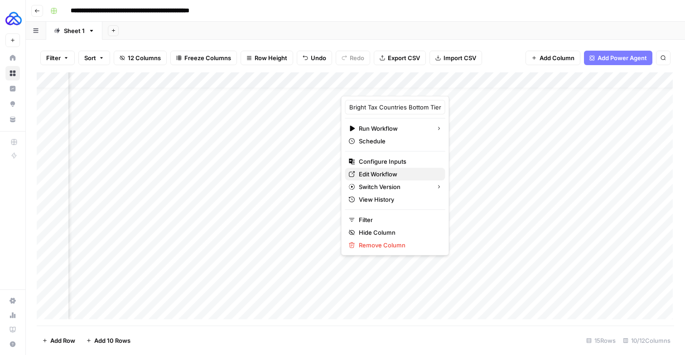
click at [383, 179] on span "Edit Workflow" at bounding box center [378, 174] width 38 height 9
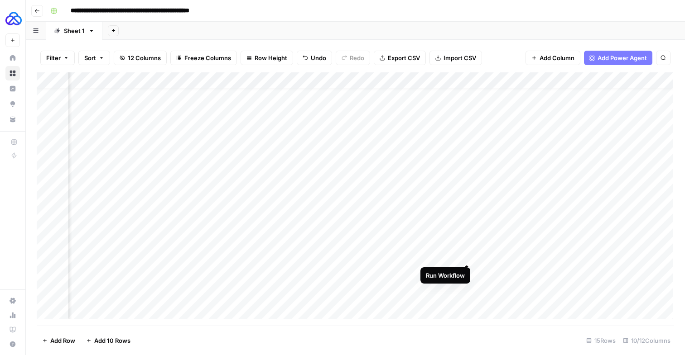
click at [468, 256] on div "Add Column" at bounding box center [355, 195] width 636 height 247
drag, startPoint x: 468, startPoint y: 271, endPoint x: 503, endPoint y: 285, distance: 38.3
click at [503, 285] on div "Add Column" at bounding box center [355, 195] width 636 height 247
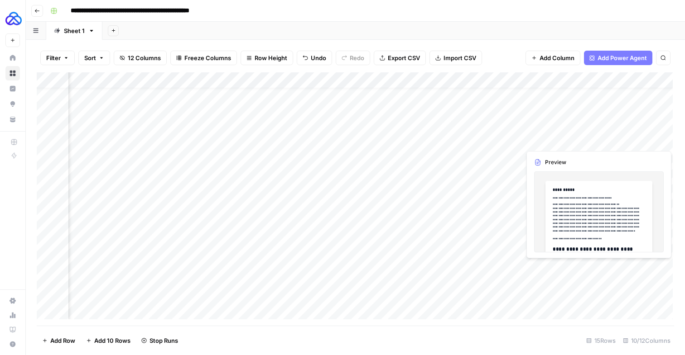
click at [550, 270] on div "Add Column" at bounding box center [355, 195] width 636 height 247
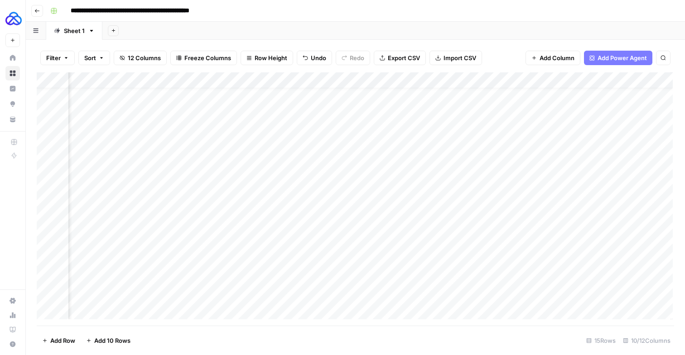
scroll to position [14, 581]
click at [567, 274] on div "Add Column" at bounding box center [355, 195] width 636 height 247
click at [564, 286] on div "Add Column" at bounding box center [355, 195] width 636 height 247
click at [454, 272] on div "Add Column" at bounding box center [355, 195] width 636 height 247
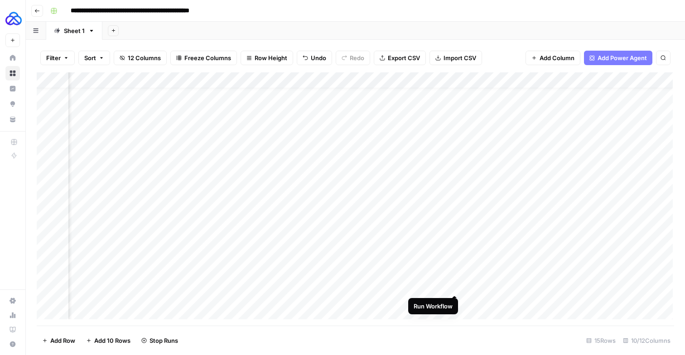
click at [454, 287] on div "Add Column" at bounding box center [355, 195] width 636 height 247
click at [455, 299] on div "Add Column" at bounding box center [355, 195] width 636 height 247
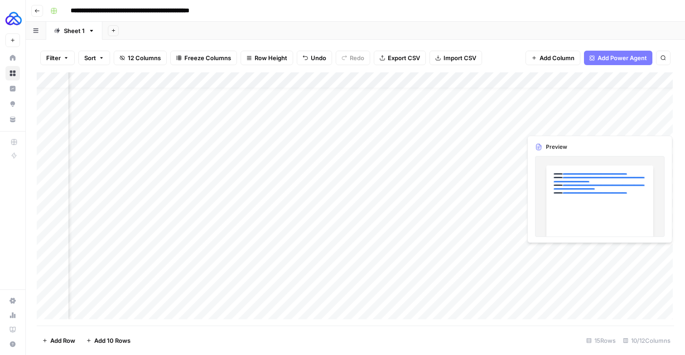
click at [632, 256] on div "Add Column" at bounding box center [355, 195] width 636 height 247
click at [627, 258] on div "Add Column" at bounding box center [355, 195] width 636 height 247
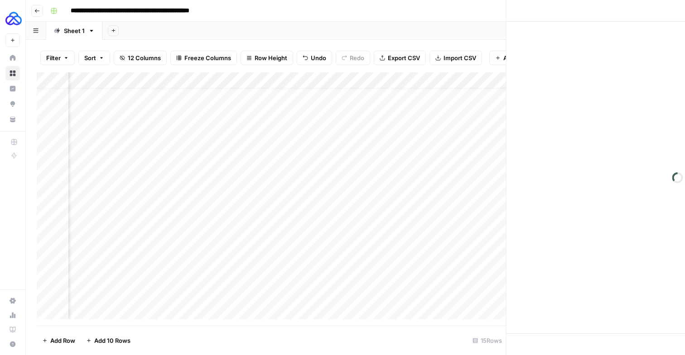
click at [627, 258] on div at bounding box center [614, 255] width 132 height 17
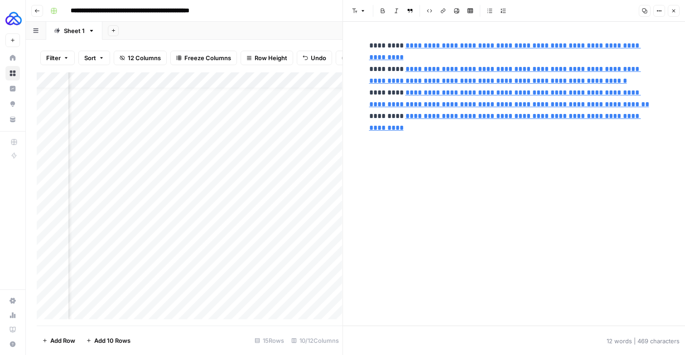
click at [561, 222] on div "**********" at bounding box center [514, 174] width 301 height 304
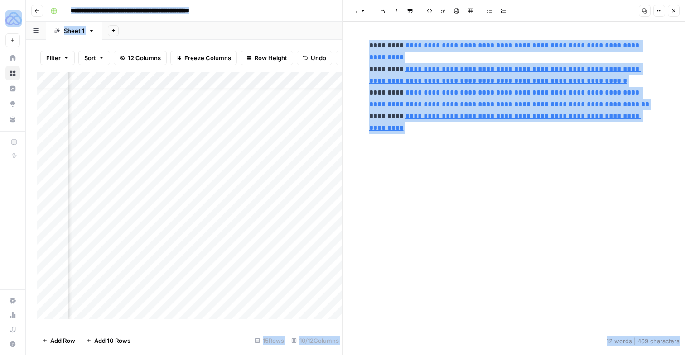
copy body "**********"
click at [561, 222] on div "**********" at bounding box center [514, 174] width 301 height 304
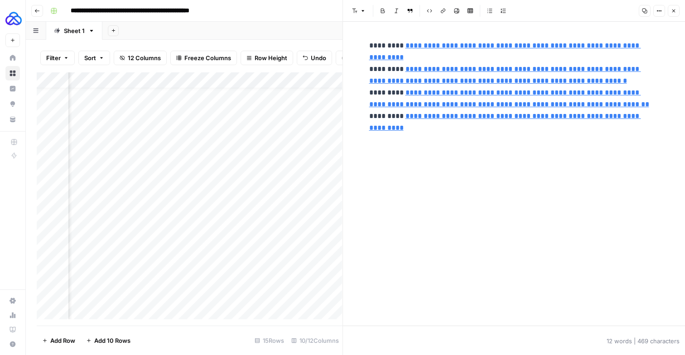
click at [441, 143] on div "**********" at bounding box center [514, 89] width 301 height 107
click at [667, 9] on button "Close" at bounding box center [673, 11] width 12 height 12
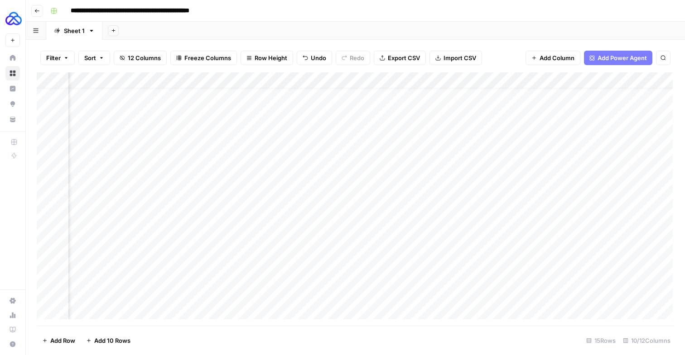
scroll to position [14, 356]
click at [435, 255] on div "Add Column" at bounding box center [355, 195] width 636 height 247
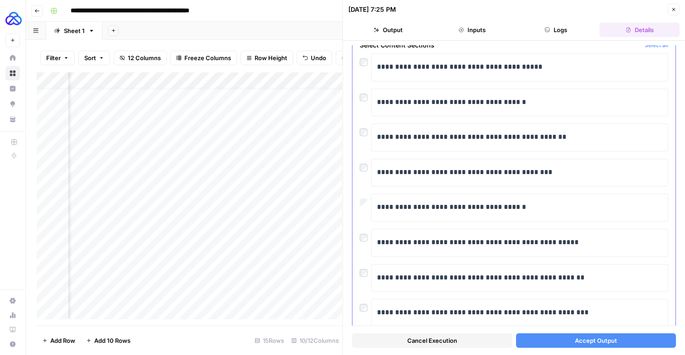
scroll to position [48, 0]
click at [364, 257] on div "**********" at bounding box center [513, 243] width 308 height 28
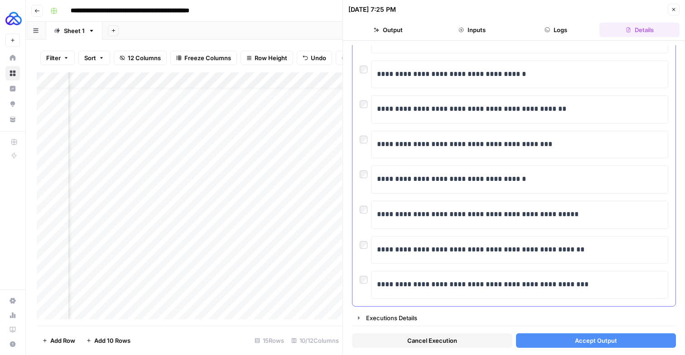
click at [364, 284] on div at bounding box center [364, 277] width 11 height 13
click at [575, 336] on span "Accept Output" at bounding box center [596, 340] width 42 height 9
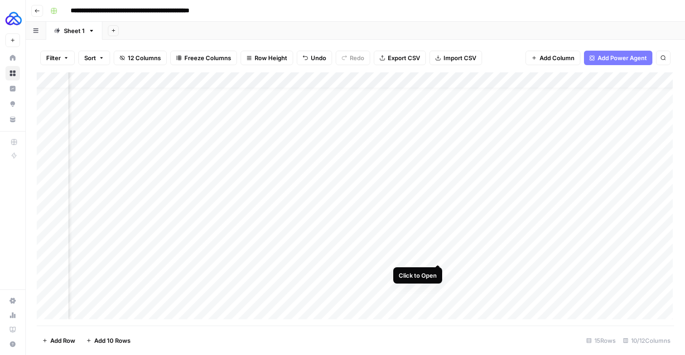
click at [438, 256] on div "Add Column" at bounding box center [355, 195] width 636 height 247
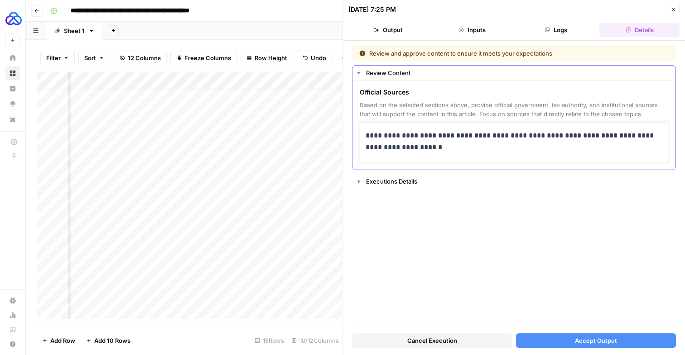
click at [438, 151] on p "**********" at bounding box center [512, 142] width 294 height 25
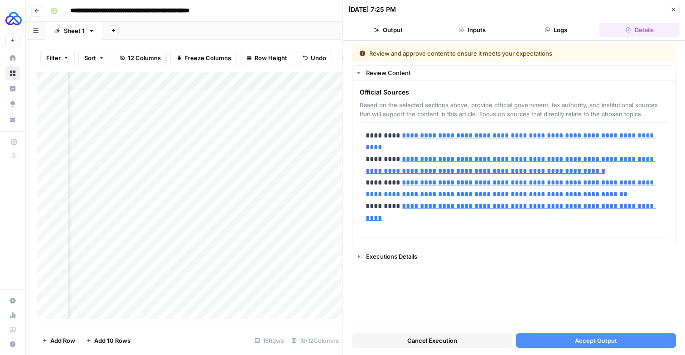
click at [579, 335] on button "Accept Output" at bounding box center [596, 341] width 160 height 14
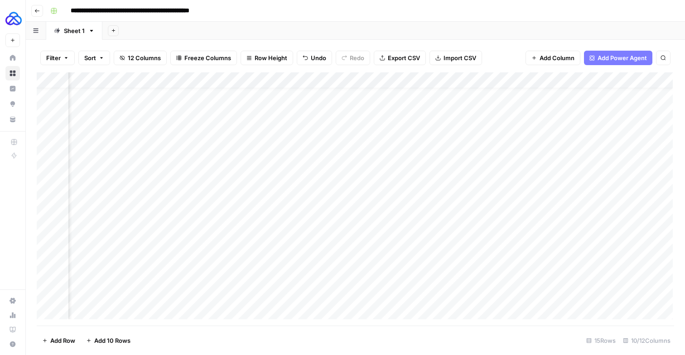
scroll to position [14, 308]
click at [485, 255] on div "Add Column" at bounding box center [355, 195] width 636 height 247
click at [483, 285] on div "Add Column" at bounding box center [355, 195] width 636 height 247
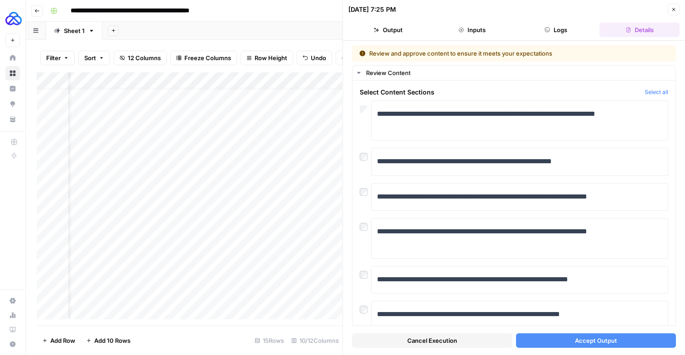
scroll to position [14, 0]
click at [368, 194] on div at bounding box center [364, 189] width 11 height 13
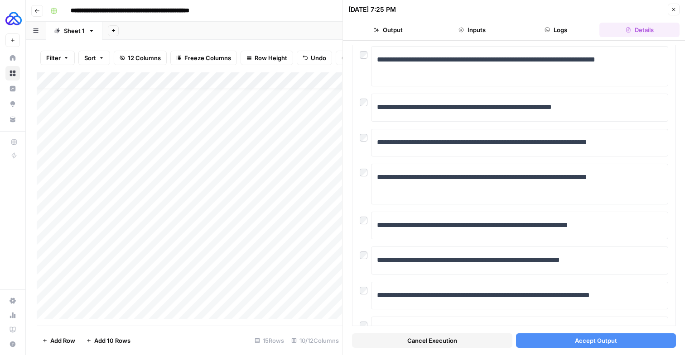
click at [560, 342] on button "Accept Output" at bounding box center [596, 341] width 160 height 14
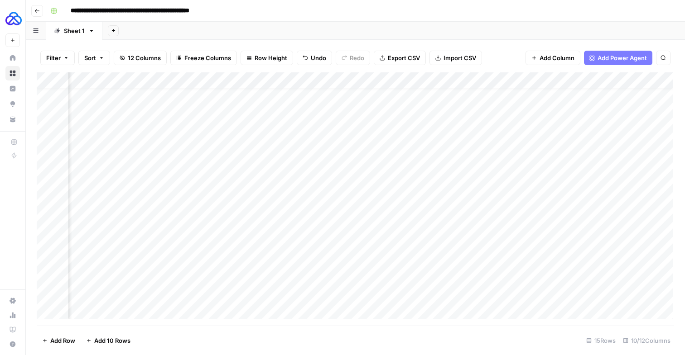
scroll to position [14, 389]
click at [404, 287] on div "Add Column" at bounding box center [355, 195] width 636 height 247
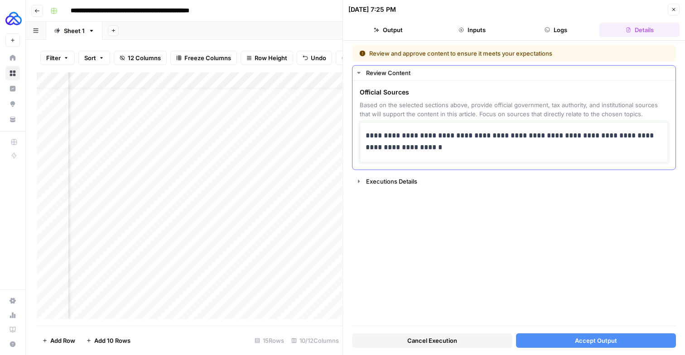
click at [428, 155] on p "**********" at bounding box center [512, 142] width 294 height 25
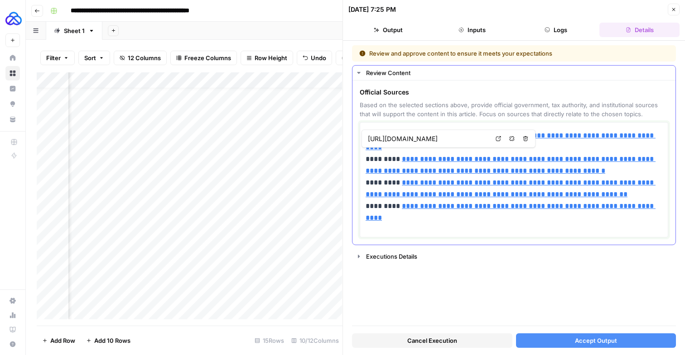
type input "https://taxsummaries.pwc.com/australia/individual/taxes-on-personal-income"
click at [557, 345] on button "Accept Output" at bounding box center [596, 341] width 160 height 14
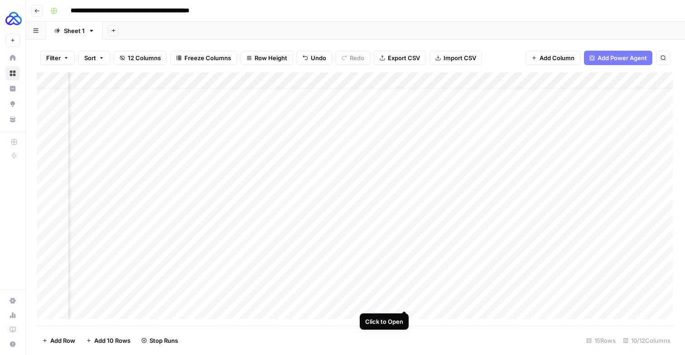
click at [405, 301] on div "Add Column" at bounding box center [355, 195] width 636 height 247
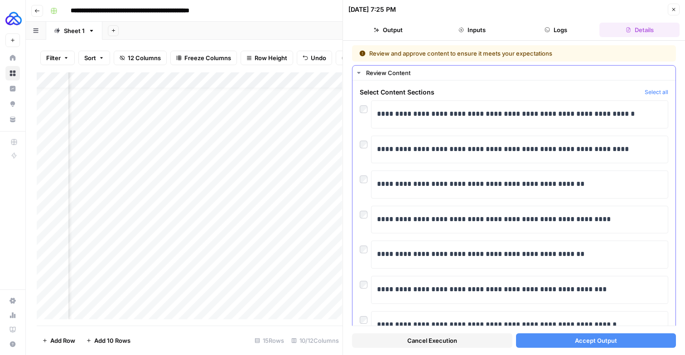
click at [364, 219] on div at bounding box center [364, 212] width 11 height 13
click at [636, 338] on button "Accept Output" at bounding box center [596, 341] width 160 height 14
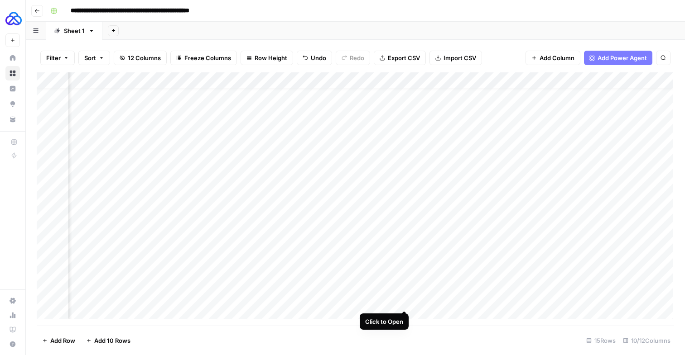
click at [404, 302] on div "Add Column" at bounding box center [355, 195] width 636 height 247
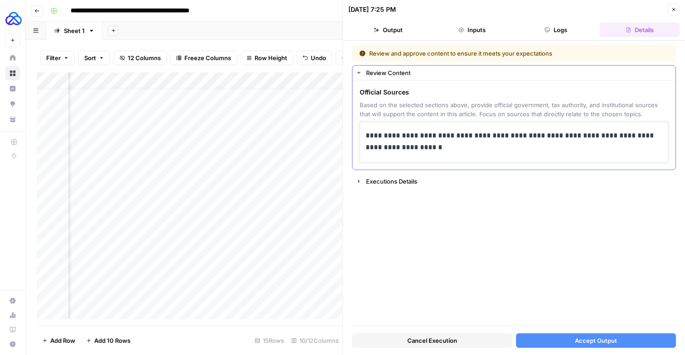
click at [455, 155] on p "**********" at bounding box center [512, 142] width 294 height 25
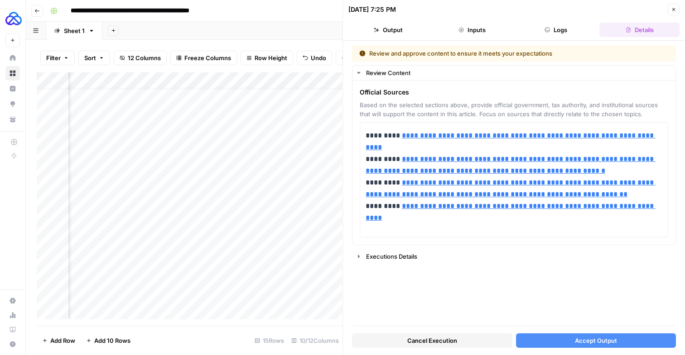
click at [600, 340] on span "Accept Output" at bounding box center [596, 340] width 42 height 9
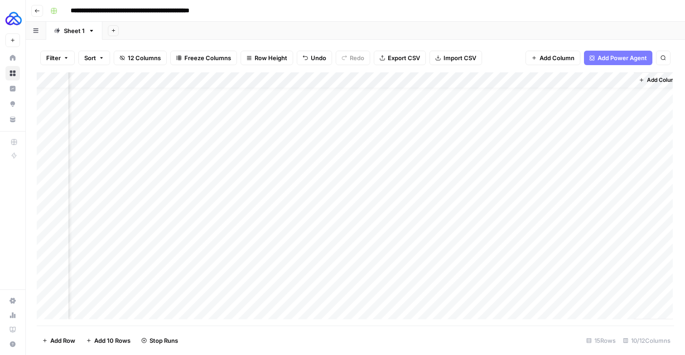
scroll to position [14, 631]
click at [587, 288] on div "Add Column" at bounding box center [355, 195] width 636 height 247
click at [607, 271] on div "Add Column" at bounding box center [355, 195] width 636 height 247
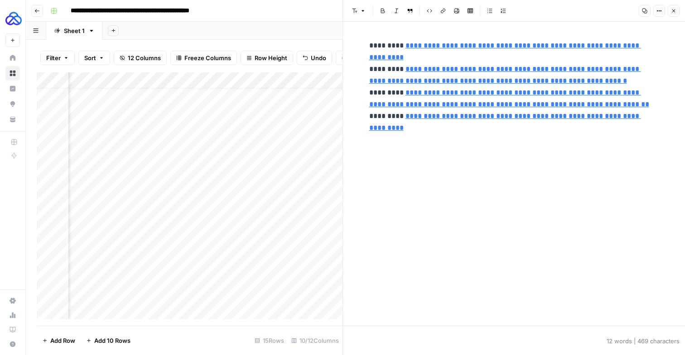
click at [527, 204] on div "**********" at bounding box center [514, 174] width 301 height 304
drag, startPoint x: 447, startPoint y: 158, endPoint x: 362, endPoint y: 52, distance: 136.2
click at [362, 52] on div "**********" at bounding box center [514, 174] width 342 height 304
type input "https://taxsummaries.pwc.com/australia/individual/taxes-on-personal-income"
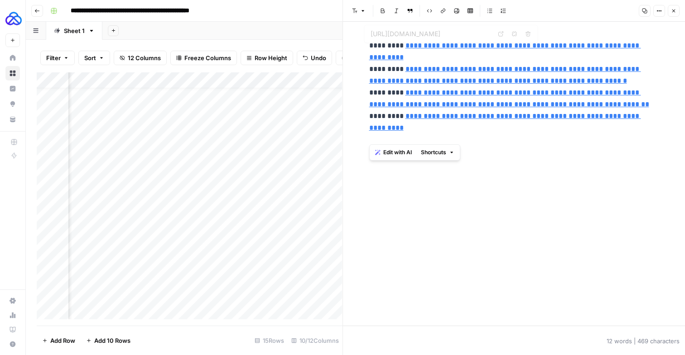
drag, startPoint x: 404, startPoint y: 131, endPoint x: 368, endPoint y: 45, distance: 93.7
click at [368, 45] on div "**********" at bounding box center [514, 89] width 301 height 107
copy p "**********"
click at [671, 12] on icon "button" at bounding box center [672, 10] width 5 height 5
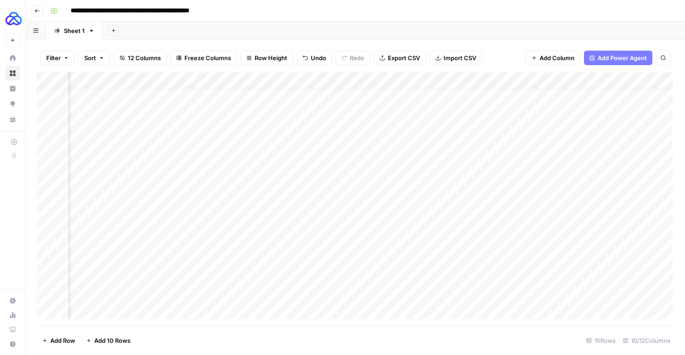
scroll to position [14, 631]
click at [564, 284] on div "Add Column" at bounding box center [355, 195] width 636 height 247
click at [608, 286] on div "Add Column" at bounding box center [355, 195] width 636 height 247
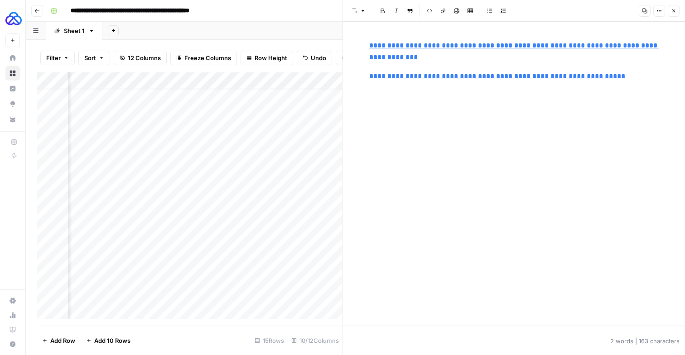
click at [536, 206] on div "**********" at bounding box center [514, 174] width 301 height 304
click at [482, 64] on input "https://digitalemigre.com/relocation/taxes-in-portugal-for-foreigners/" at bounding box center [430, 66] width 120 height 9
click at [569, 67] on div "**********" at bounding box center [514, 61] width 301 height 50
copy link "**********"
click at [682, 10] on header "Font style Bold Italic Block quote Code block Link Image Insert Table Bulleted …" at bounding box center [514, 11] width 342 height 22
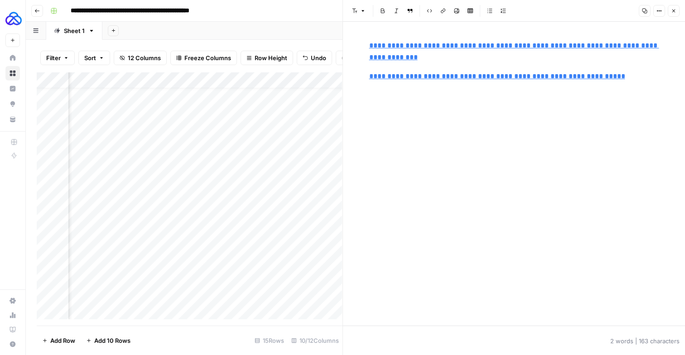
click at [674, 11] on icon "button" at bounding box center [672, 10] width 5 height 5
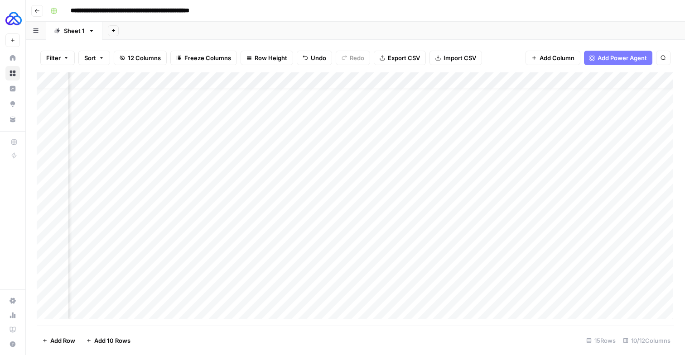
scroll to position [14, 297]
click at [494, 257] on div "Add Column" at bounding box center [355, 195] width 636 height 247
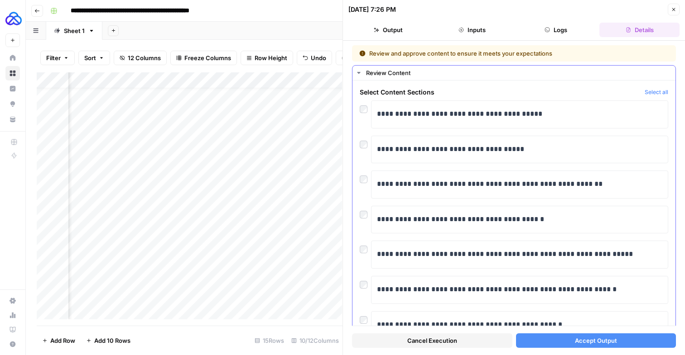
click at [365, 183] on div at bounding box center [364, 177] width 11 height 13
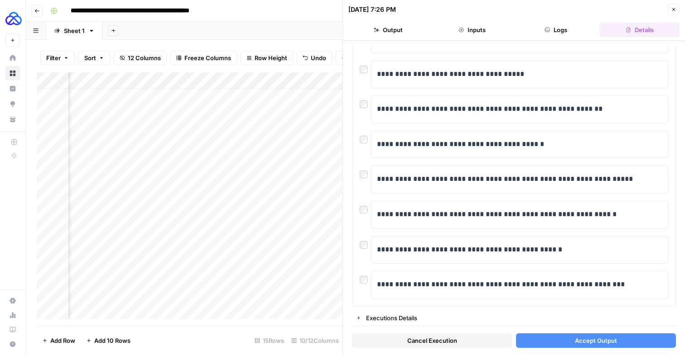
click at [570, 335] on button "Accept Output" at bounding box center [596, 341] width 160 height 14
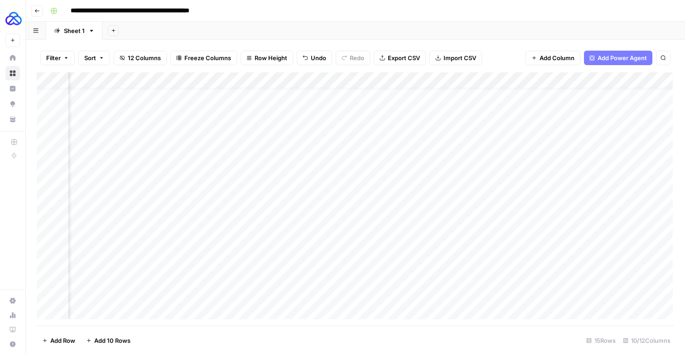
click at [496, 254] on div "Add Column" at bounding box center [355, 195] width 636 height 247
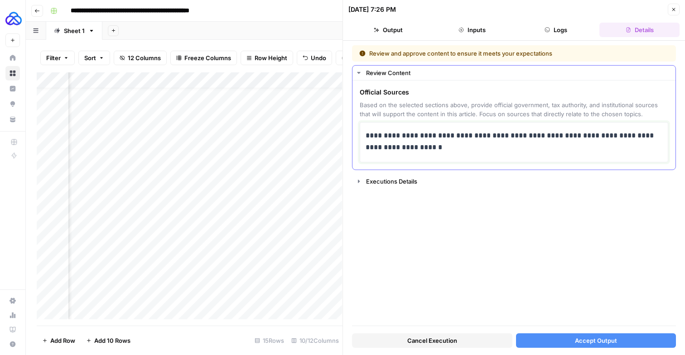
click at [469, 152] on p "**********" at bounding box center [512, 142] width 294 height 25
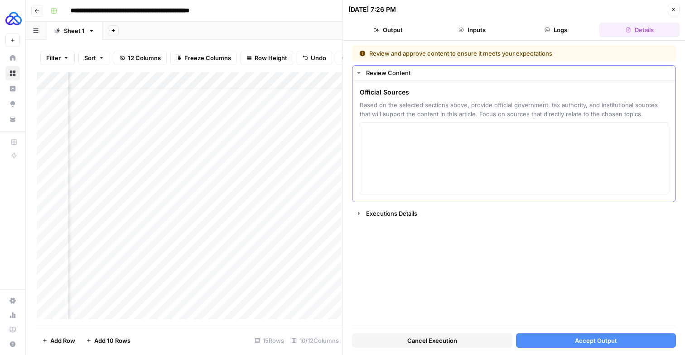
click at [427, 137] on div "Official Sources Based on the selected sections above, provide official governm…" at bounding box center [513, 141] width 308 height 107
click at [426, 164] on textarea at bounding box center [513, 158] width 297 height 64
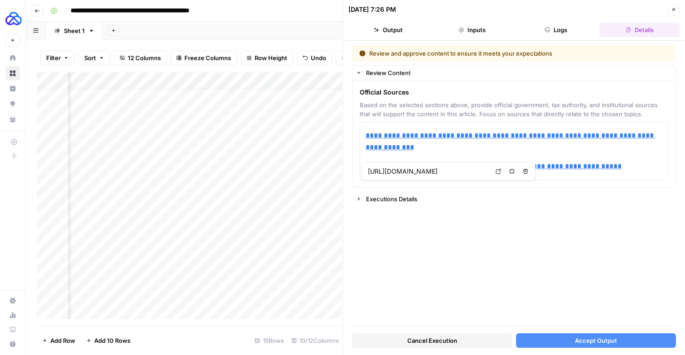
click at [582, 340] on span "Accept Output" at bounding box center [596, 340] width 42 height 9
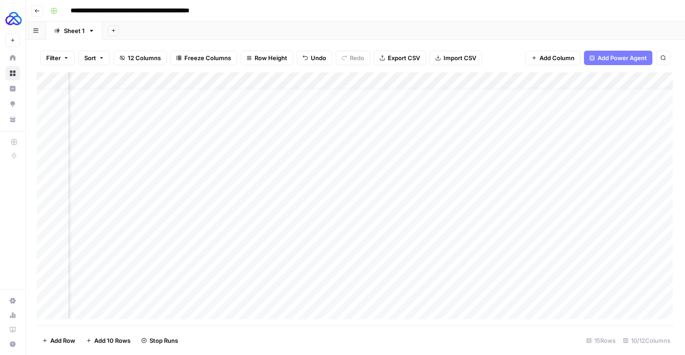
click at [494, 271] on div "Add Column" at bounding box center [355, 195] width 636 height 247
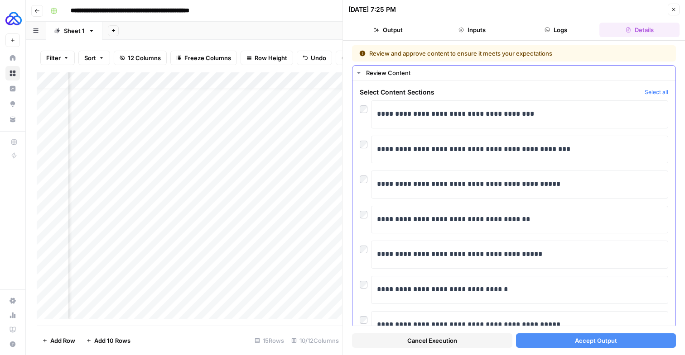
click at [364, 289] on div at bounding box center [364, 282] width 11 height 13
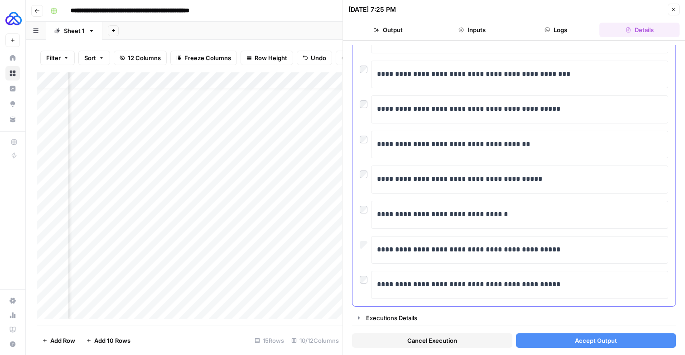
scroll to position [95, 0]
click at [366, 283] on div "**********" at bounding box center [513, 285] width 308 height 28
click at [558, 335] on button "Accept Output" at bounding box center [596, 341] width 160 height 14
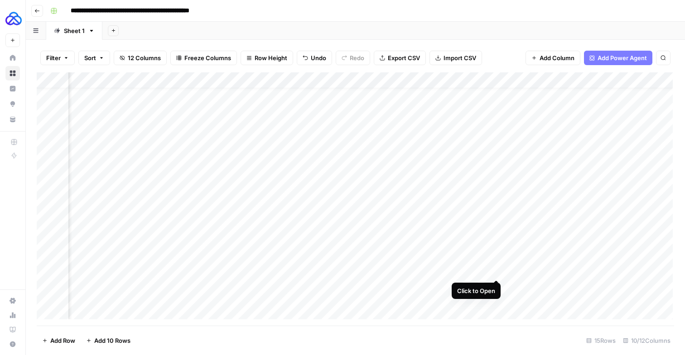
click at [496, 271] on div "Add Column" at bounding box center [355, 195] width 636 height 247
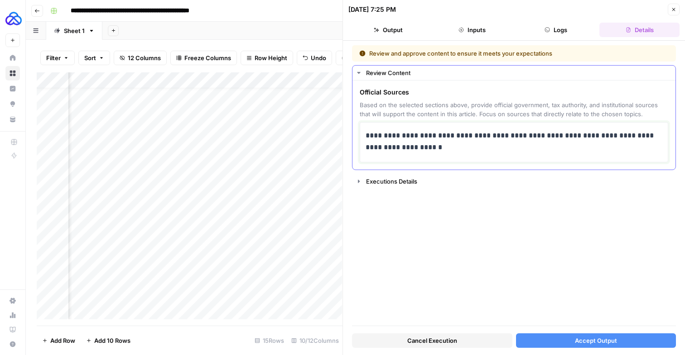
click at [469, 155] on p "**********" at bounding box center [512, 142] width 294 height 25
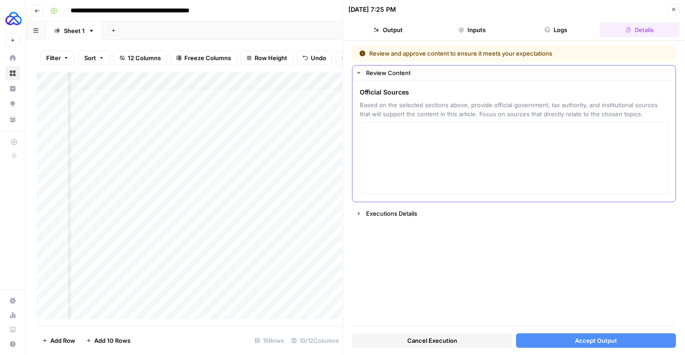
click at [430, 137] on div "Official Sources Based on the selected sections above, provide official governm…" at bounding box center [513, 141] width 308 height 107
click at [427, 158] on textarea at bounding box center [513, 158] width 297 height 64
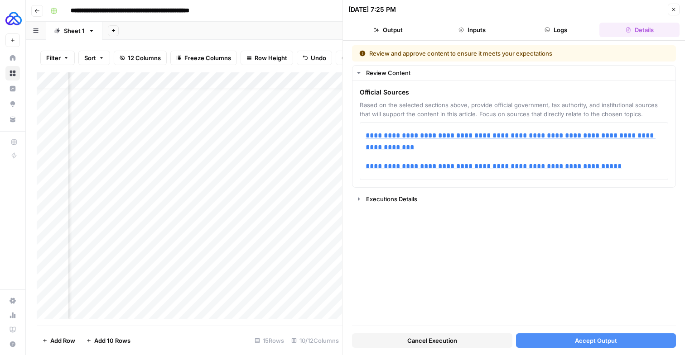
click at [583, 347] on button "Accept Output" at bounding box center [596, 341] width 160 height 14
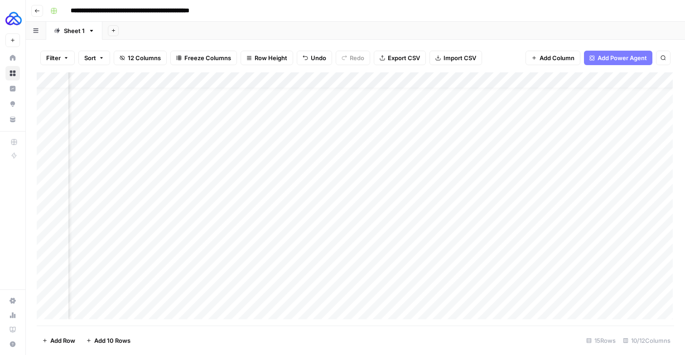
scroll to position [14, 402]
click at [517, 286] on div "Add Column" at bounding box center [355, 195] width 636 height 247
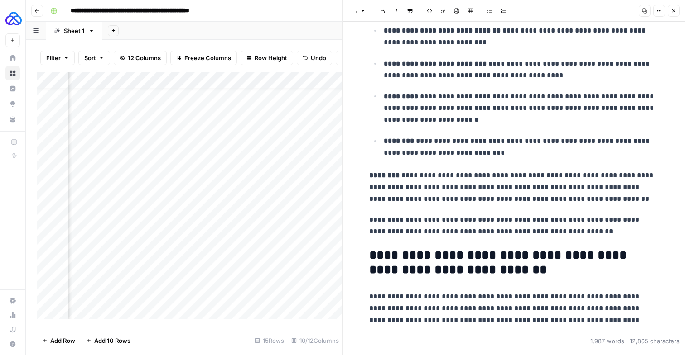
scroll to position [2112, 0]
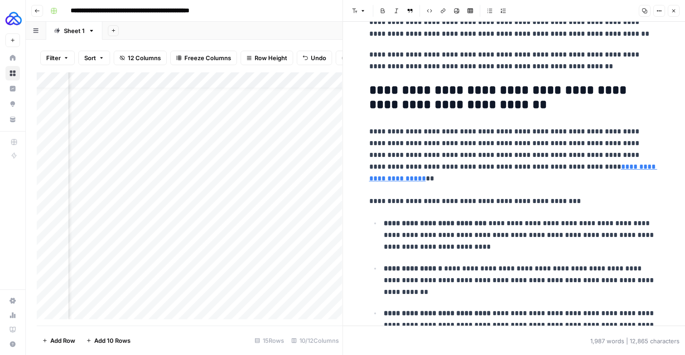
click at [670, 14] on icon "button" at bounding box center [672, 10] width 5 height 5
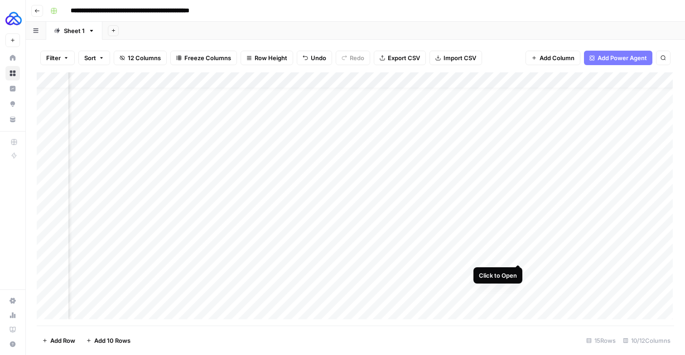
click at [515, 255] on div "Add Column" at bounding box center [355, 195] width 636 height 247
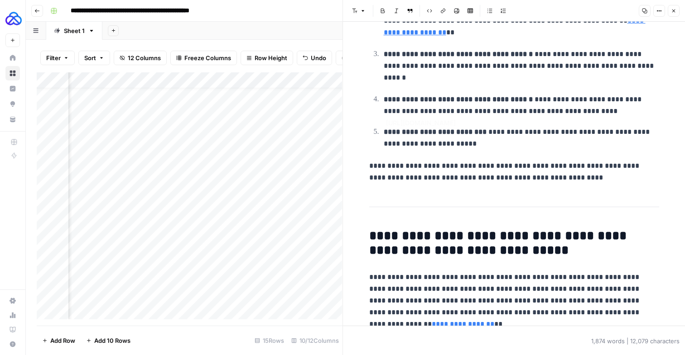
scroll to position [1745, 0]
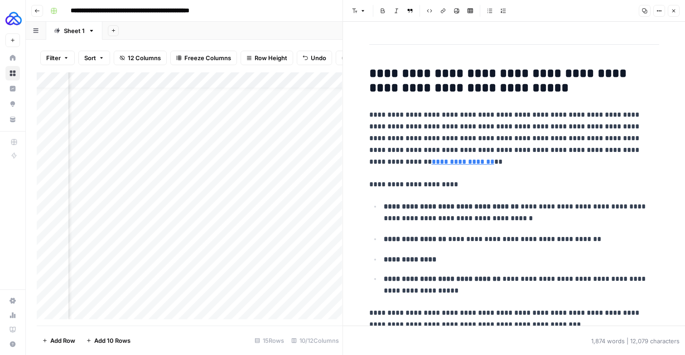
click at [674, 14] on button "Close" at bounding box center [673, 11] width 12 height 12
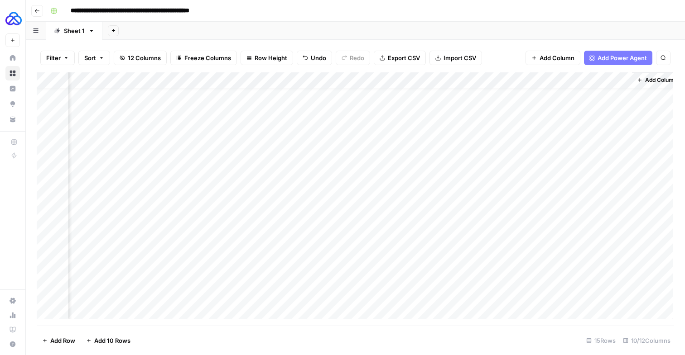
scroll to position [14, 631]
click at [523, 257] on div "Add Column" at bounding box center [355, 195] width 636 height 247
click at [508, 302] on div "Add Column" at bounding box center [355, 195] width 636 height 247
click at [493, 288] on div "Add Column" at bounding box center [355, 195] width 636 height 247
click at [495, 262] on div "Add Column" at bounding box center [355, 195] width 636 height 247
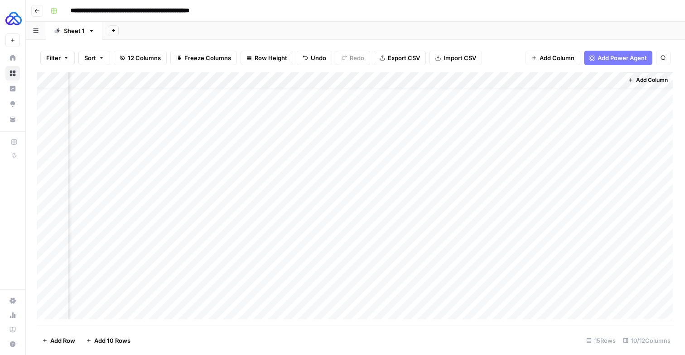
click at [504, 274] on div "Add Column" at bounding box center [355, 195] width 636 height 247
click at [527, 302] on div "Add Column" at bounding box center [355, 195] width 636 height 247
click at [500, 290] on div "Add Column" at bounding box center [355, 195] width 636 height 247
click at [501, 303] on div "Add Column" at bounding box center [355, 195] width 636 height 247
click at [496, 274] on div "Add Column" at bounding box center [355, 195] width 636 height 247
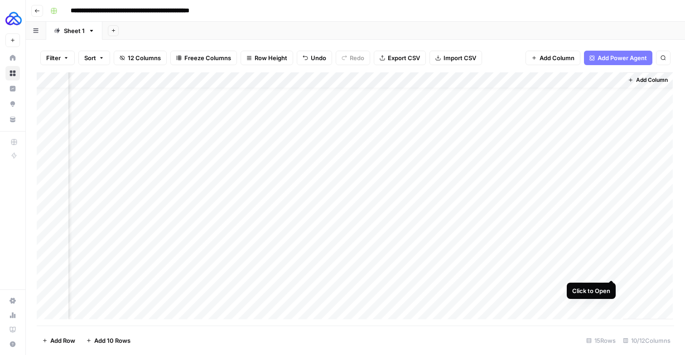
click at [612, 268] on div "Add Column" at bounding box center [355, 195] width 636 height 247
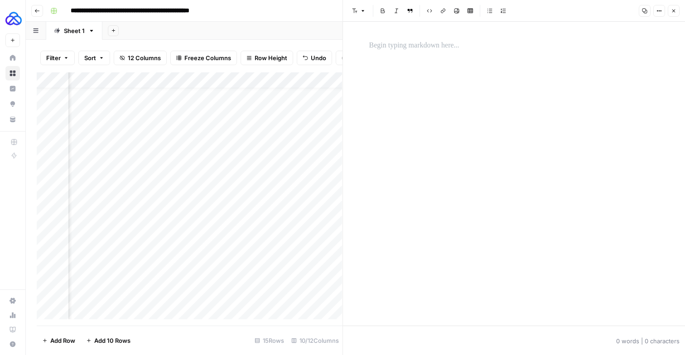
click at [403, 52] on p at bounding box center [514, 46] width 290 height 12
click at [400, 59] on div at bounding box center [514, 174] width 301 height 304
click at [399, 45] on p at bounding box center [514, 46] width 290 height 12
click at [669, 13] on button "Close" at bounding box center [673, 11] width 12 height 12
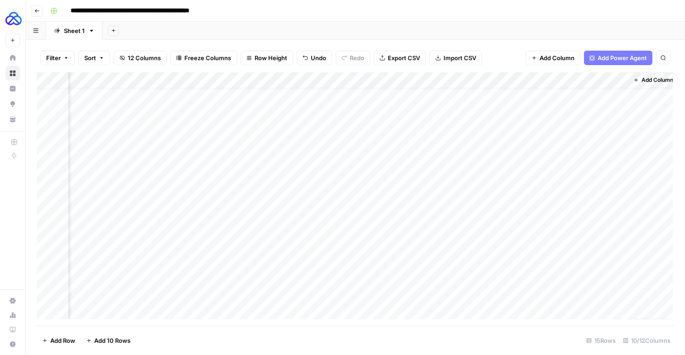
scroll to position [14, 619]
click at [544, 286] on div "Add Column" at bounding box center [355, 195] width 636 height 247
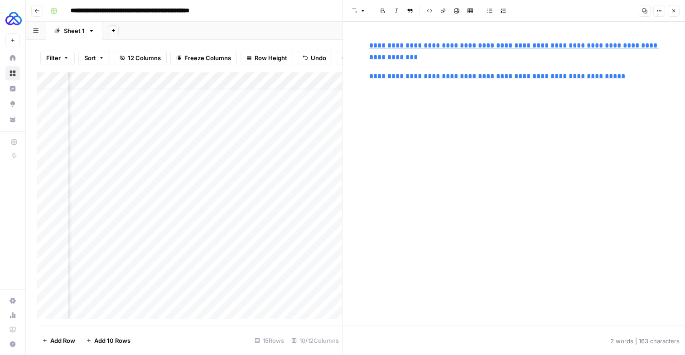
click at [546, 140] on div "**********" at bounding box center [514, 174] width 301 height 304
click at [491, 70] on input "[URL][DOMAIN_NAME]" at bounding box center [430, 66] width 120 height 9
click at [575, 62] on p "**********" at bounding box center [514, 52] width 290 height 24
click at [386, 41] on span "[URL][DOMAIN_NAME]" at bounding box center [430, 33] width 125 height 17
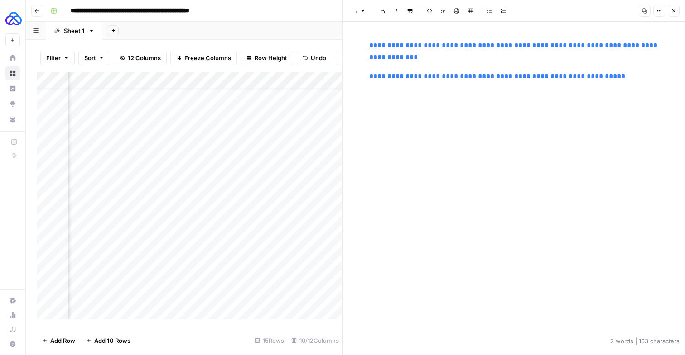
click at [369, 49] on div "**********" at bounding box center [514, 61] width 301 height 50
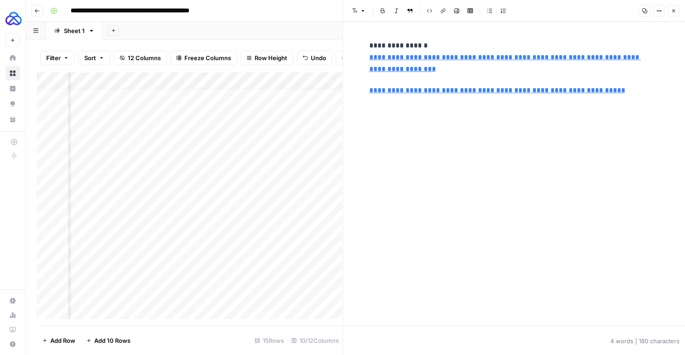
copy p "**********"
click at [672, 9] on icon "button" at bounding box center [672, 10] width 5 height 5
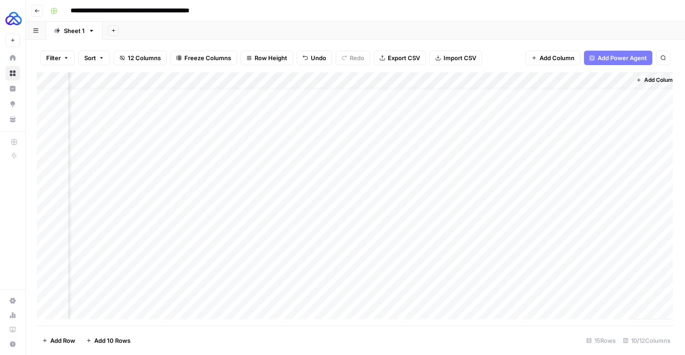
click at [581, 259] on div "Add Column" at bounding box center [355, 195] width 636 height 247
click at [536, 265] on div "Add Column" at bounding box center [355, 195] width 636 height 247
click at [511, 256] on div "Add Column" at bounding box center [355, 195] width 636 height 247
click at [511, 257] on div "Add Column" at bounding box center [355, 195] width 636 height 247
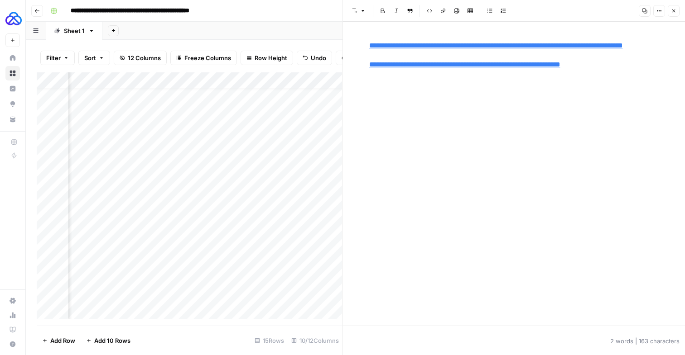
click at [676, 18] on header "Font style Bold Italic Block quote Code block Link Image Insert Table Bulleted …" at bounding box center [514, 11] width 342 height 22
click at [675, 15] on button "Close" at bounding box center [673, 11] width 12 height 12
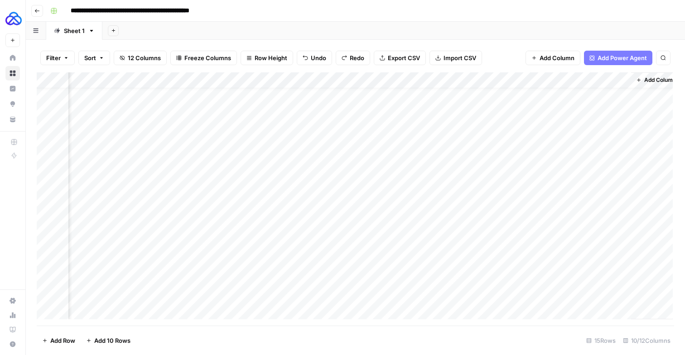
click at [544, 262] on div "Add Column" at bounding box center [355, 195] width 636 height 247
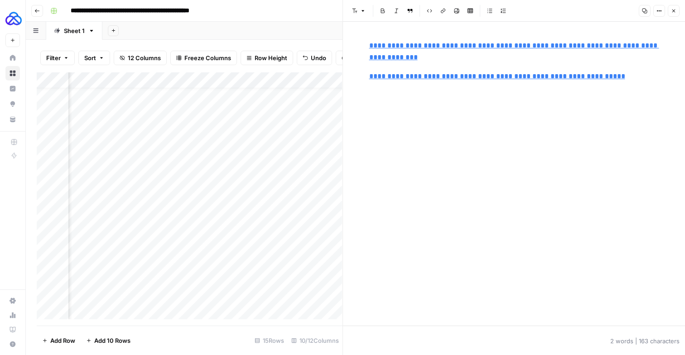
click at [676, 10] on button "Close" at bounding box center [673, 11] width 12 height 12
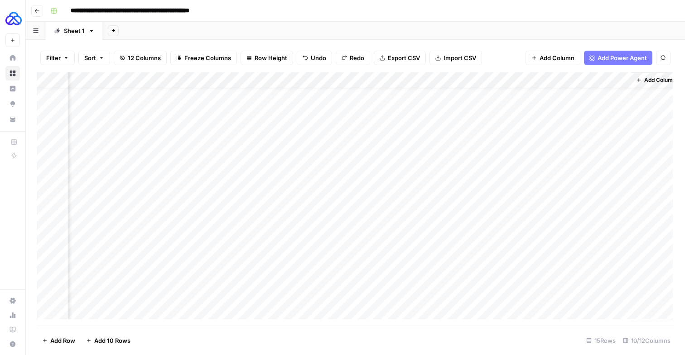
click at [471, 260] on div "Add Column" at bounding box center [355, 195] width 636 height 247
click at [522, 257] on div "Add Column" at bounding box center [355, 195] width 636 height 247
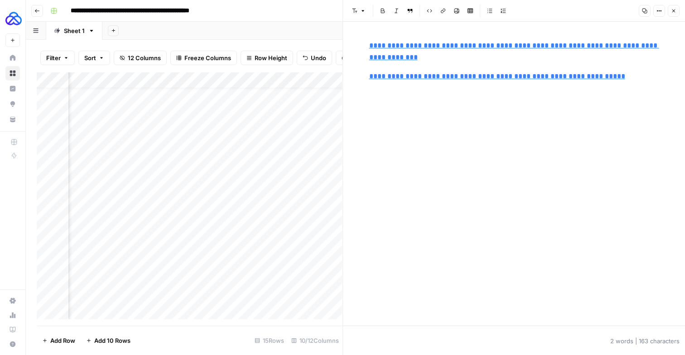
click at [500, 107] on div "**********" at bounding box center [514, 174] width 301 height 304
click at [503, 65] on icon at bounding box center [500, 66] width 5 height 5
type input "https://oliveiralawyers.com/about-brazil/portugal-for-usa-citizens/tax-implicat…"
click at [477, 63] on p "**********" at bounding box center [514, 52] width 290 height 24
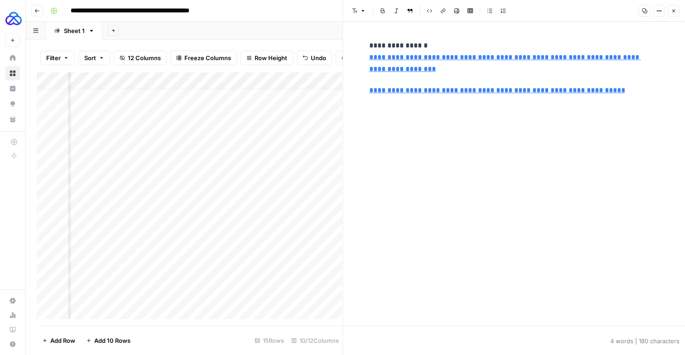
click at [670, 8] on button "Close" at bounding box center [673, 11] width 12 height 12
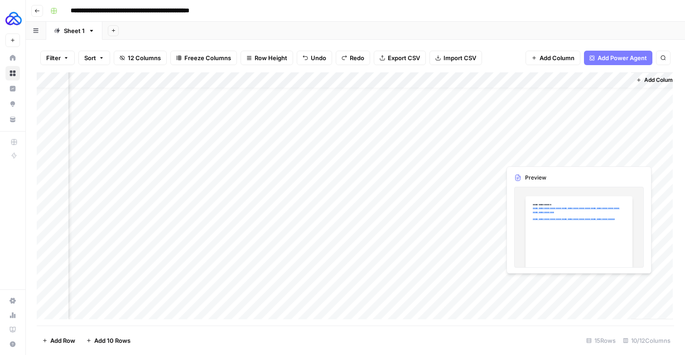
click at [511, 287] on div "Add Column" at bounding box center [355, 195] width 636 height 247
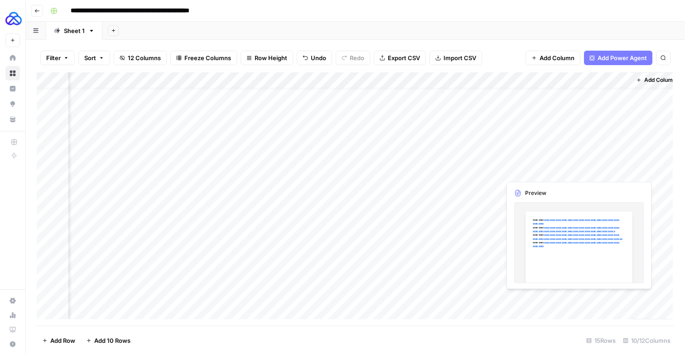
click at [524, 302] on div "Add Column" at bounding box center [355, 195] width 636 height 247
click at [633, 302] on div "Add Column" at bounding box center [355, 195] width 636 height 247
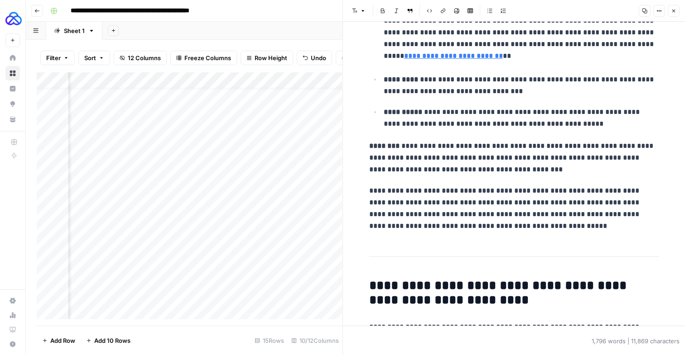
scroll to position [1494, 0]
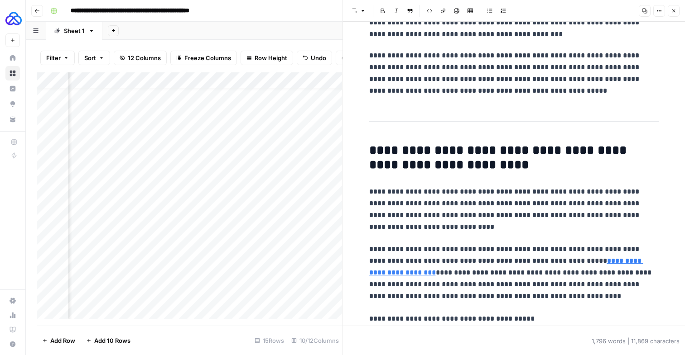
click at [670, 14] on button "Close" at bounding box center [673, 11] width 12 height 12
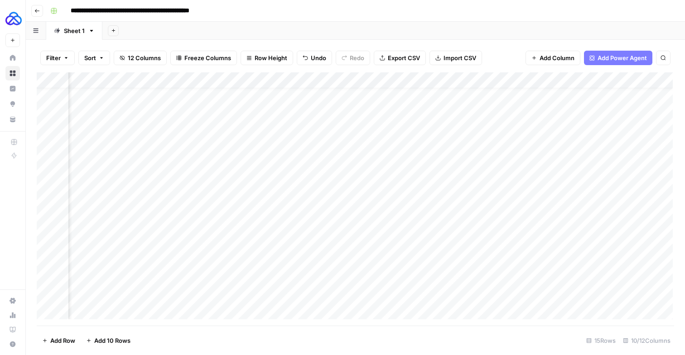
click at [453, 86] on div "Add Column" at bounding box center [355, 195] width 636 height 247
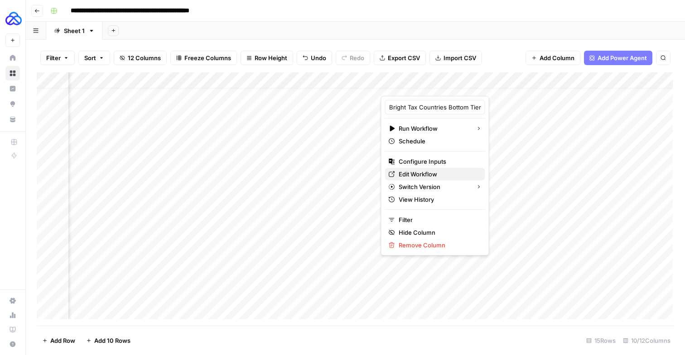
click at [426, 176] on span "Edit Workflow" at bounding box center [417, 174] width 38 height 9
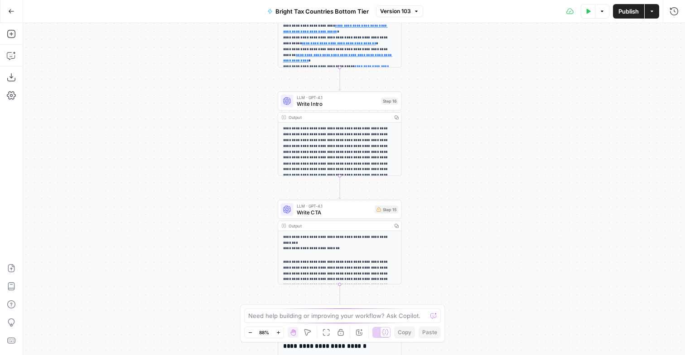
scroll to position [36, 0]
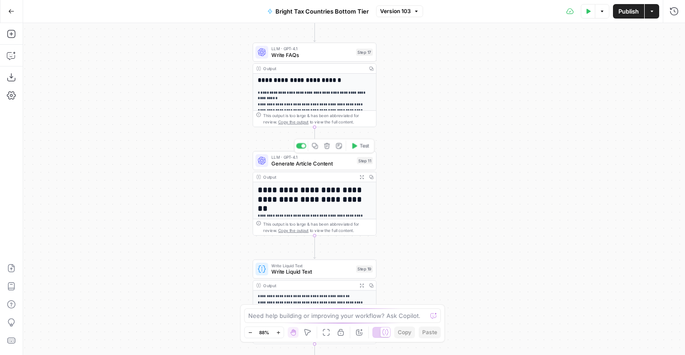
click at [292, 163] on span "Generate Article Content" at bounding box center [312, 164] width 82 height 8
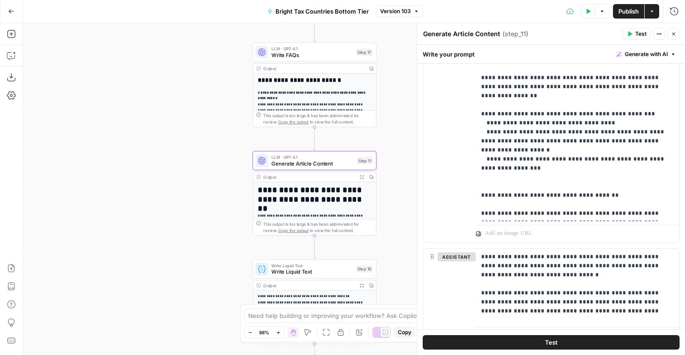
scroll to position [539, 0]
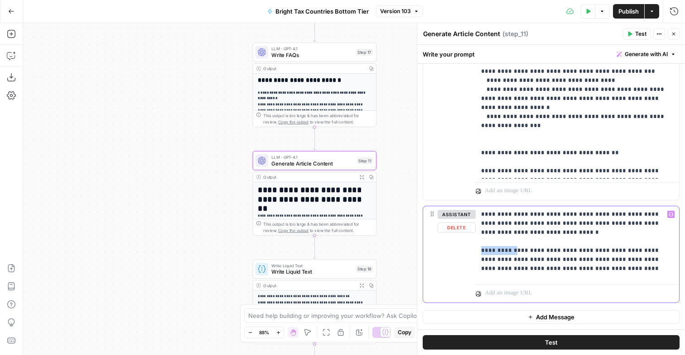
drag, startPoint x: 517, startPoint y: 251, endPoint x: 464, endPoint y: 248, distance: 52.6
click at [464, 248] on div "**********" at bounding box center [551, 254] width 256 height 96
click at [538, 249] on p "**********" at bounding box center [576, 243] width 191 height 67
click at [593, 251] on p "**********" at bounding box center [576, 243] width 191 height 67
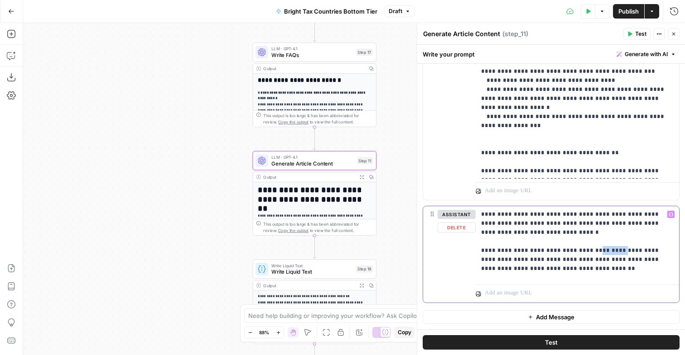
click at [593, 251] on p "**********" at bounding box center [576, 243] width 191 height 67
click at [585, 269] on p "**********" at bounding box center [576, 243] width 191 height 67
click at [626, 11] on span "Publish" at bounding box center [628, 11] width 20 height 9
click at [670, 37] on icon "button" at bounding box center [672, 33] width 5 height 5
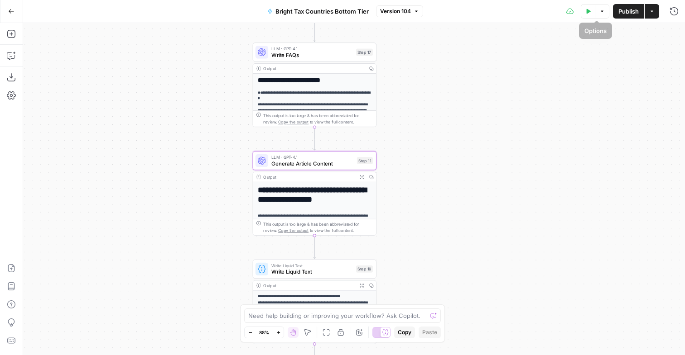
click at [626, 12] on span "Publish" at bounding box center [628, 11] width 20 height 9
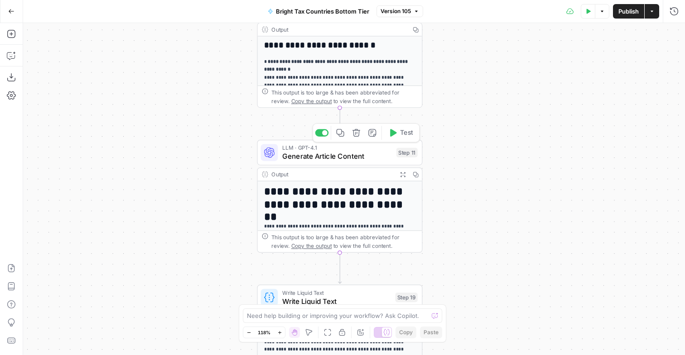
click at [311, 158] on span "Generate Article Content" at bounding box center [337, 156] width 110 height 11
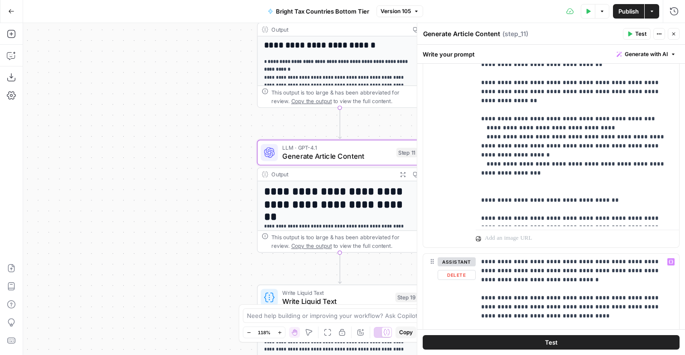
scroll to position [469, 0]
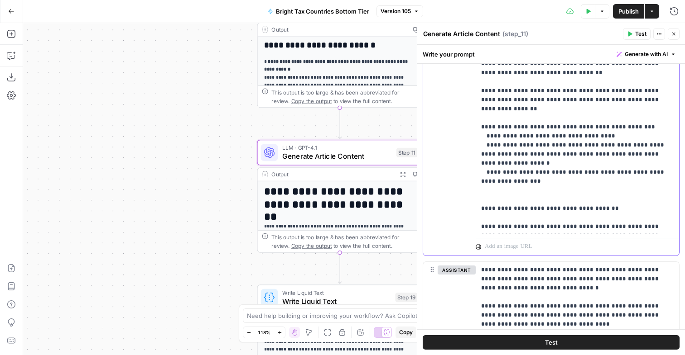
click at [557, 202] on p "**********" at bounding box center [576, 268] width 191 height 799
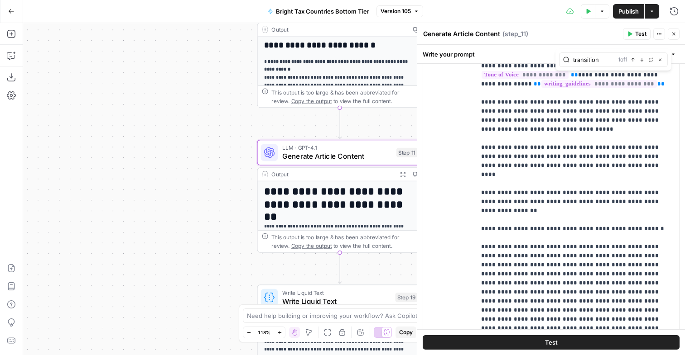
scroll to position [539, 0]
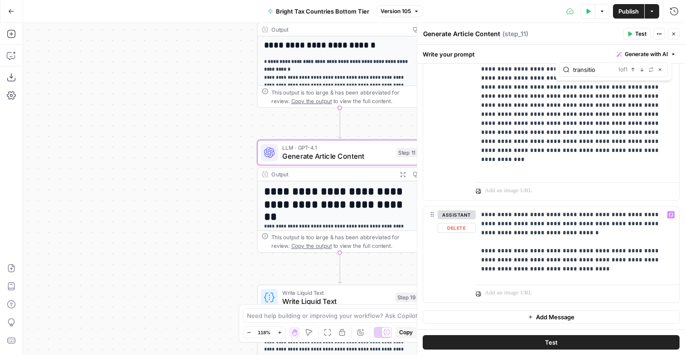
type input "transition"
click at [556, 252] on p "**********" at bounding box center [576, 244] width 191 height 67
type input "transition"
click at [604, 223] on p "**********" at bounding box center [576, 244] width 191 height 67
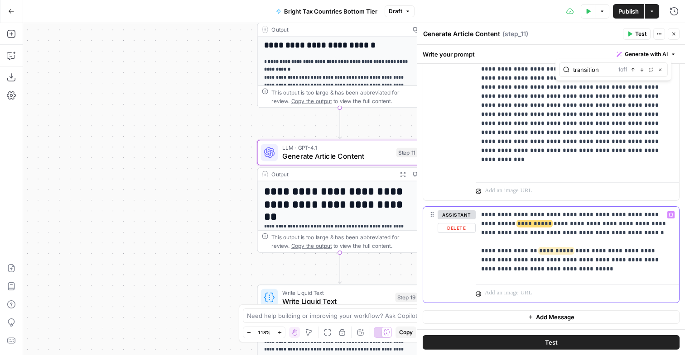
click at [589, 250] on p "**********" at bounding box center [576, 244] width 191 height 67
click at [581, 249] on p "**********" at bounding box center [576, 244] width 191 height 67
drag, startPoint x: 536, startPoint y: 251, endPoint x: 475, endPoint y: 250, distance: 60.7
click at [476, 250] on div "**********" at bounding box center [576, 244] width 203 height 75
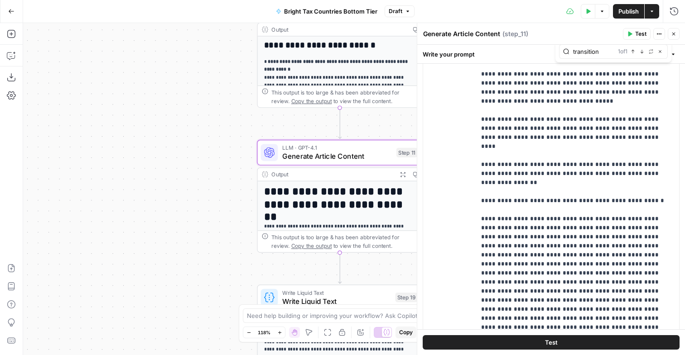
scroll to position [335, 0]
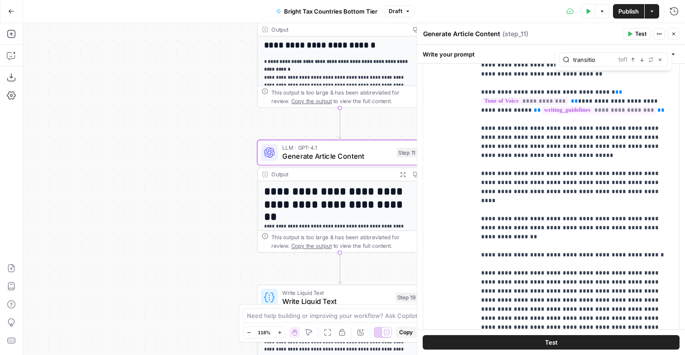
type input "transition"
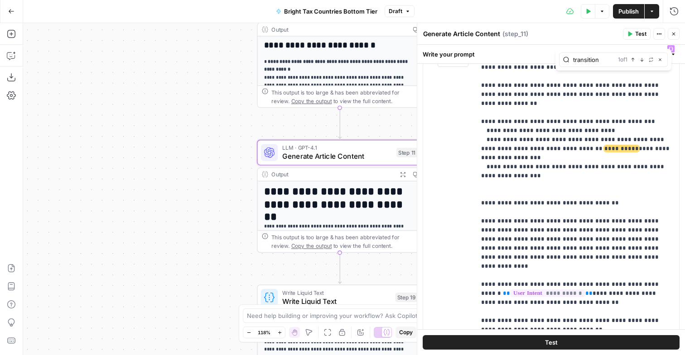
scroll to position [0, 0]
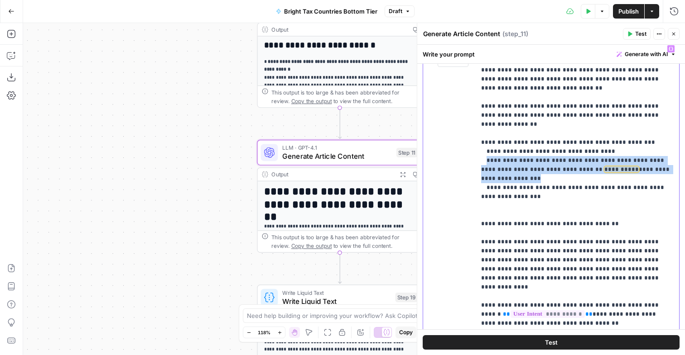
drag, startPoint x: 508, startPoint y: 203, endPoint x: 487, endPoint y: 185, distance: 28.2
click at [487, 185] on p "**********" at bounding box center [576, 284] width 191 height 799
copy p "**********"
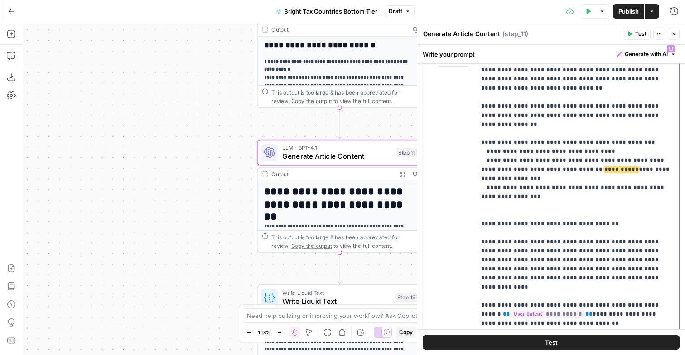
click at [529, 221] on p "**********" at bounding box center [576, 284] width 191 height 799
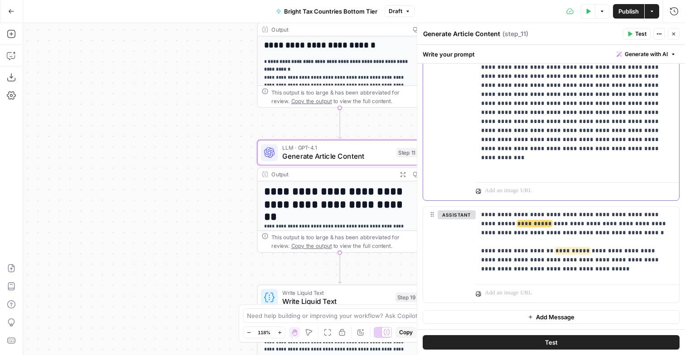
scroll to position [539, 0]
click at [620, 11] on span "Publish" at bounding box center [628, 11] width 20 height 9
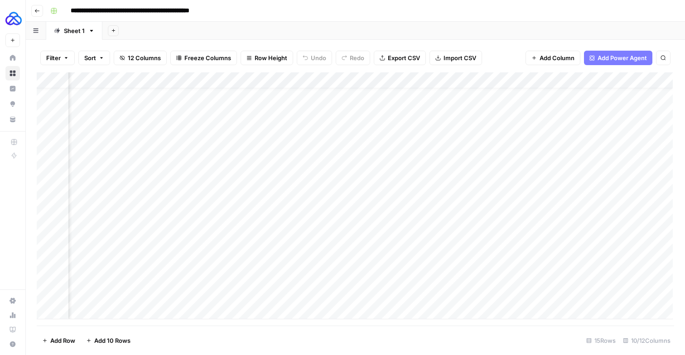
scroll to position [14, 329]
click at [464, 254] on div "Add Column" at bounding box center [355, 195] width 636 height 247
click at [467, 269] on div "Add Column" at bounding box center [355, 195] width 636 height 247
click at [465, 285] on div "Add Column" at bounding box center [355, 195] width 636 height 247
click at [465, 302] on div "Add Column" at bounding box center [355, 195] width 636 height 247
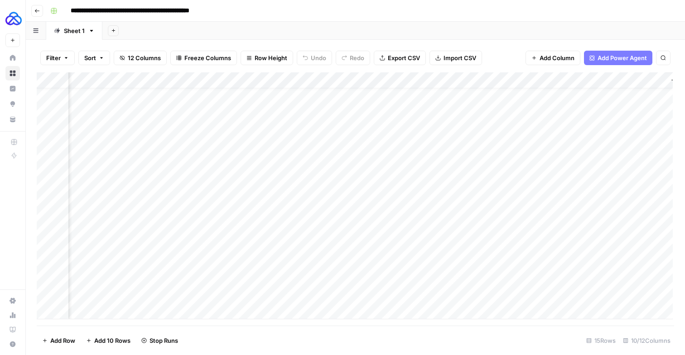
scroll to position [14, 631]
click at [539, 252] on div "Add Column" at bounding box center [355, 195] width 636 height 247
click at [583, 218] on div "Add Column" at bounding box center [355, 195] width 636 height 247
click at [567, 246] on div "Add Column" at bounding box center [355, 195] width 636 height 247
click at [559, 259] on div "Add Column" at bounding box center [355, 195] width 636 height 247
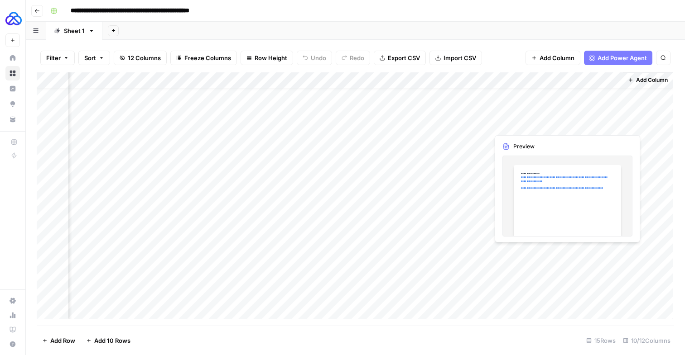
click at [559, 259] on div "Add Column" at bounding box center [355, 195] width 636 height 247
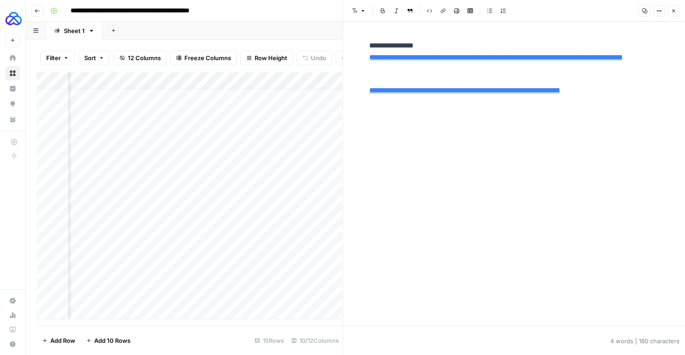
click at [507, 75] on link "Open in a new tab" at bounding box center [501, 79] width 12 height 12
type input "https://digitalemigre.com/relocation/taxes-in-portugal-for-foreigners/"
click at [396, 117] on div "**********" at bounding box center [514, 174] width 301 height 304
click at [460, 72] on p "**********" at bounding box center [513, 59] width 289 height 38
copy p "**********"
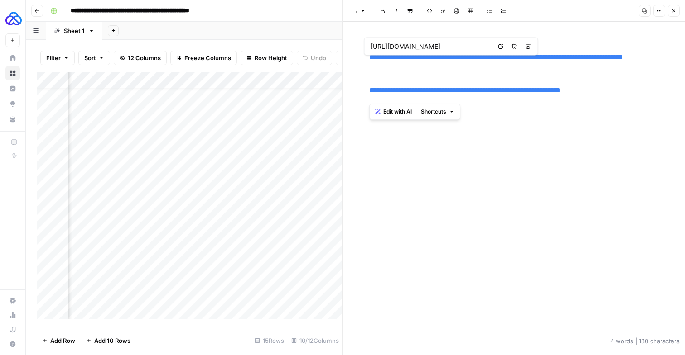
click at [675, 15] on button "Close" at bounding box center [673, 11] width 12 height 12
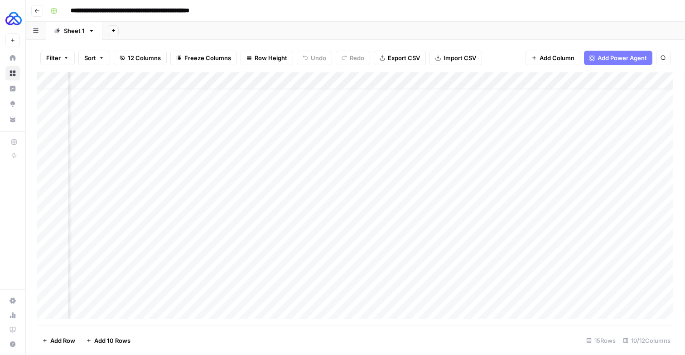
scroll to position [14, 468]
click at [324, 270] on div "Add Column" at bounding box center [355, 195] width 636 height 247
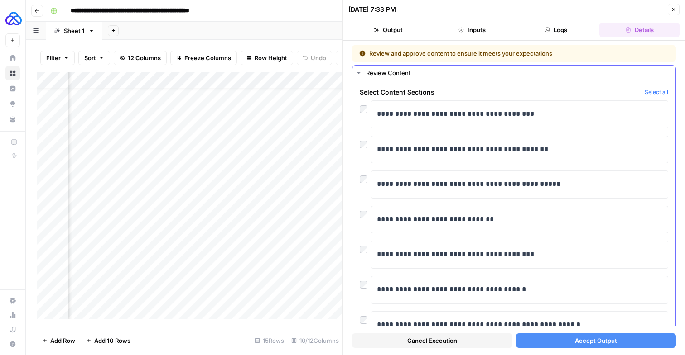
click at [368, 113] on div at bounding box center [364, 107] width 11 height 13
click at [364, 254] on div at bounding box center [364, 247] width 11 height 13
drag, startPoint x: 563, startPoint y: 335, endPoint x: 526, endPoint y: 281, distance: 66.1
click at [526, 281] on div "**********" at bounding box center [514, 198] width 324 height 306
click at [361, 289] on div at bounding box center [364, 282] width 11 height 13
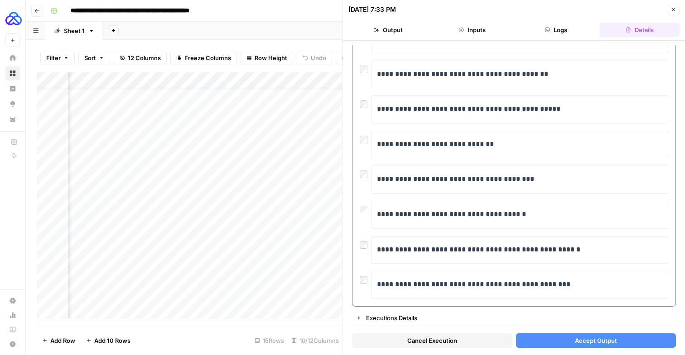
scroll to position [95, 0]
click at [579, 336] on span "Accept Output" at bounding box center [596, 340] width 42 height 9
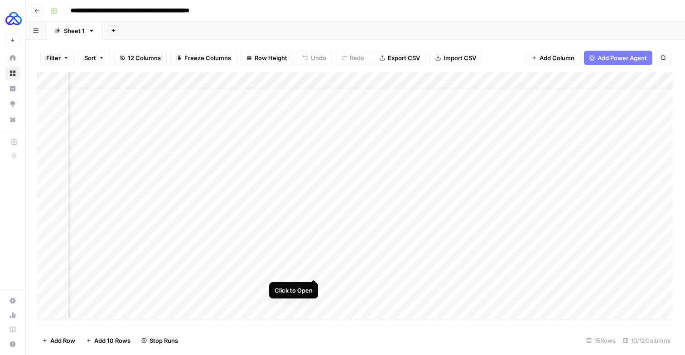
click at [313, 271] on div "Add Column" at bounding box center [355, 195] width 636 height 247
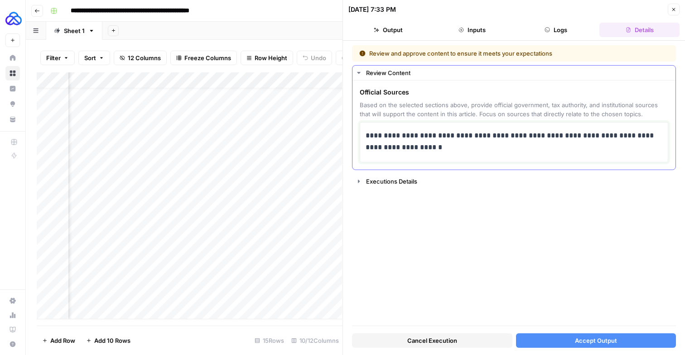
click at [481, 153] on p "**********" at bounding box center [512, 142] width 294 height 25
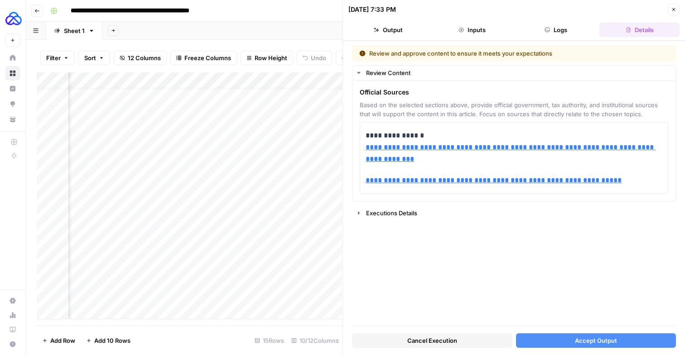
click at [542, 341] on button "Accept Output" at bounding box center [596, 341] width 160 height 14
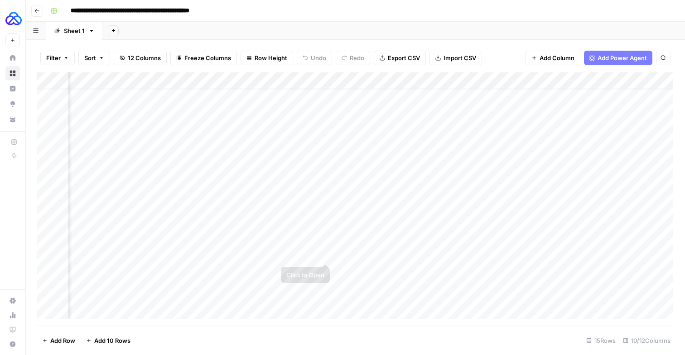
click at [325, 254] on div "Add Column" at bounding box center [355, 195] width 636 height 247
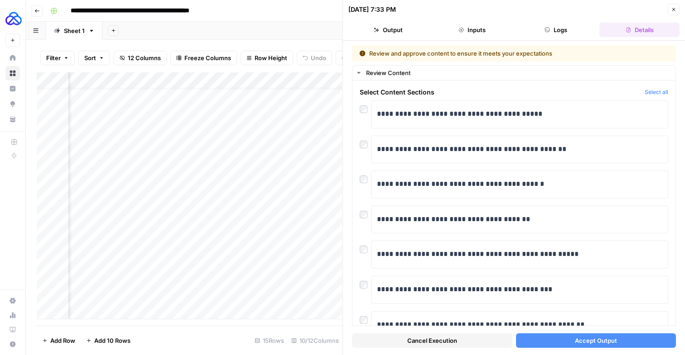
scroll to position [14, 659]
click at [649, 95] on button "Select all" at bounding box center [656, 92] width 24 height 9
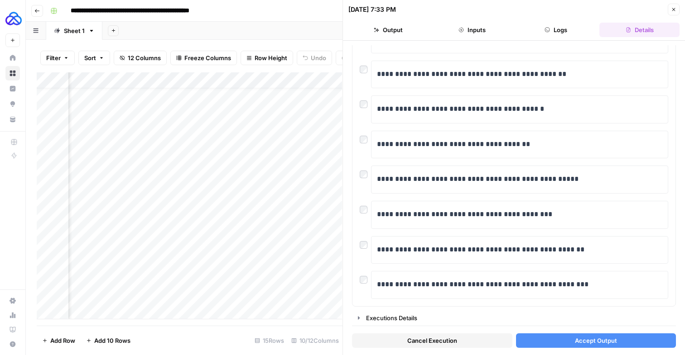
click at [553, 340] on button "Accept Output" at bounding box center [596, 341] width 160 height 14
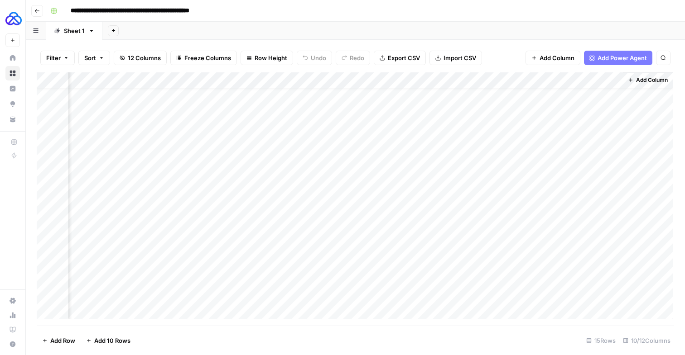
scroll to position [14, 631]
click at [555, 299] on div "Add Column" at bounding box center [355, 195] width 636 height 247
click at [611, 302] on div "Add Column" at bounding box center [355, 195] width 636 height 247
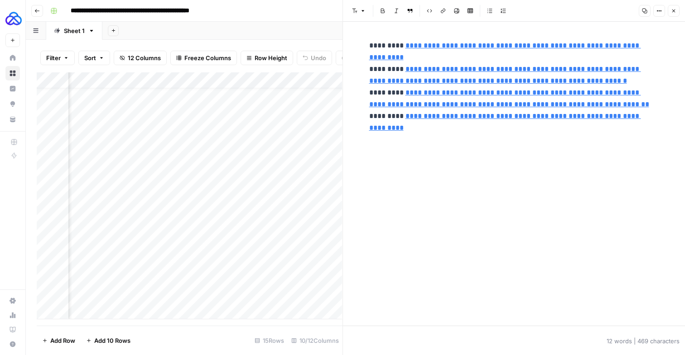
click at [404, 130] on p "**********" at bounding box center [513, 90] width 289 height 100
click at [669, 12] on button "Close" at bounding box center [673, 11] width 12 height 12
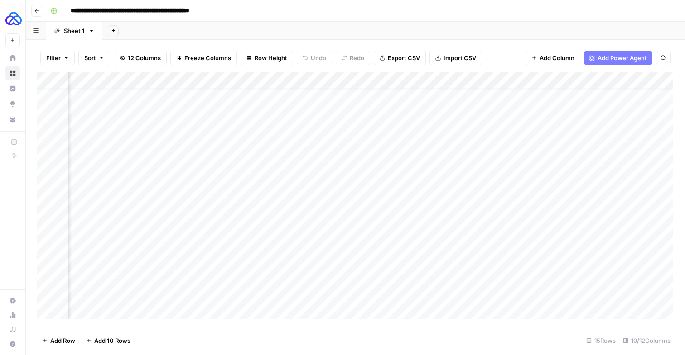
scroll to position [14, 345]
click at [449, 286] on div "Add Column" at bounding box center [355, 195] width 636 height 247
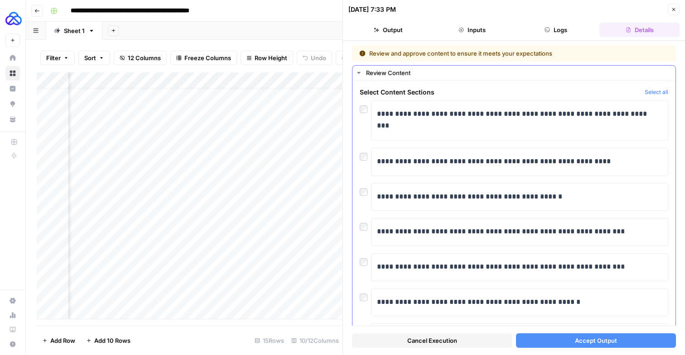
click at [644, 97] on button "Select all" at bounding box center [656, 92] width 24 height 9
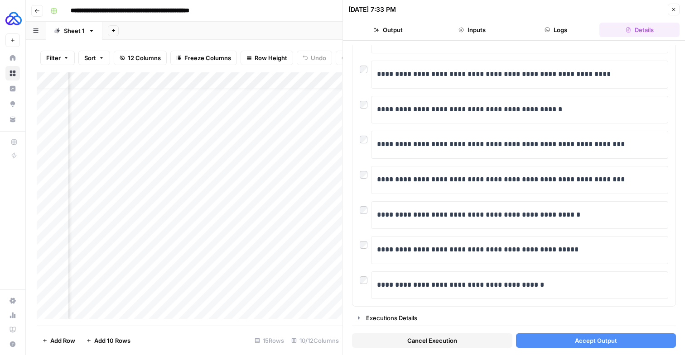
click at [543, 337] on button "Accept Output" at bounding box center [596, 341] width 160 height 14
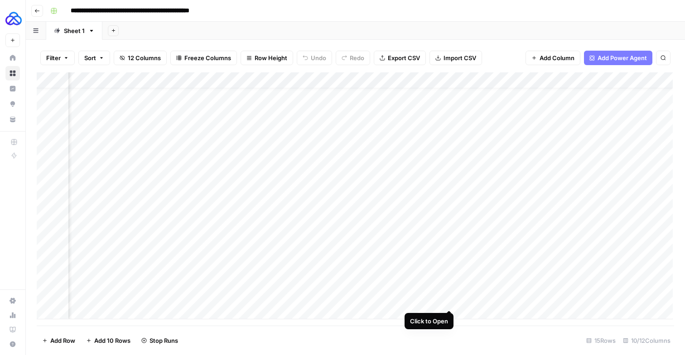
click at [447, 302] on div "Add Column" at bounding box center [355, 195] width 636 height 247
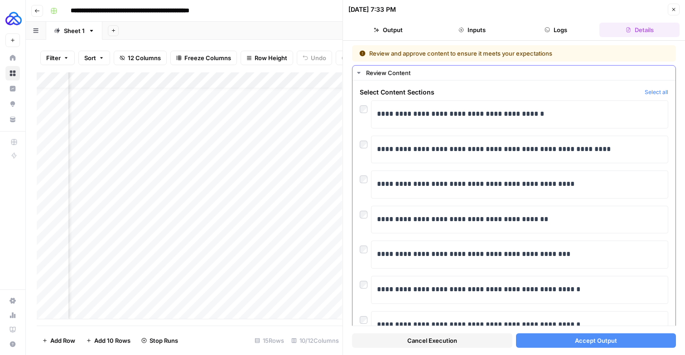
click at [651, 97] on button "Select all" at bounding box center [656, 92] width 24 height 9
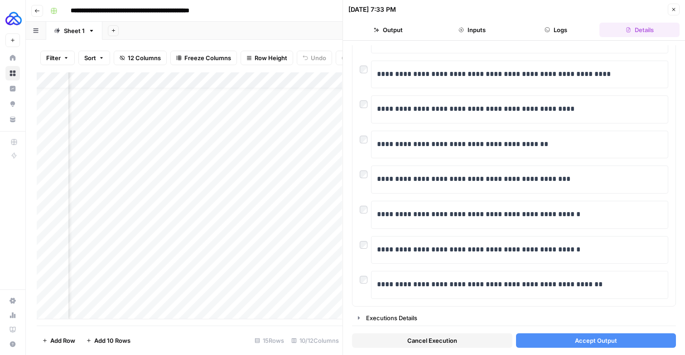
click at [567, 341] on button "Accept Output" at bounding box center [596, 341] width 160 height 14
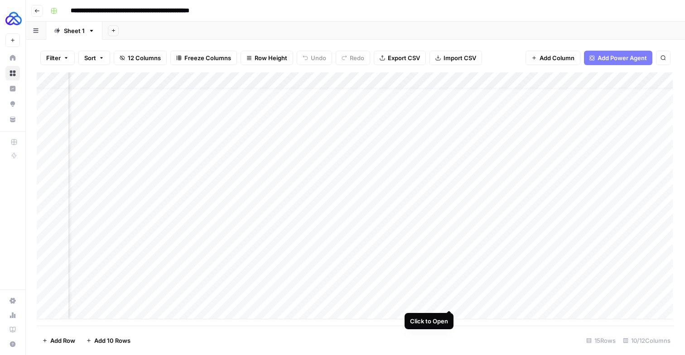
click at [450, 302] on div "Add Column" at bounding box center [355, 195] width 636 height 247
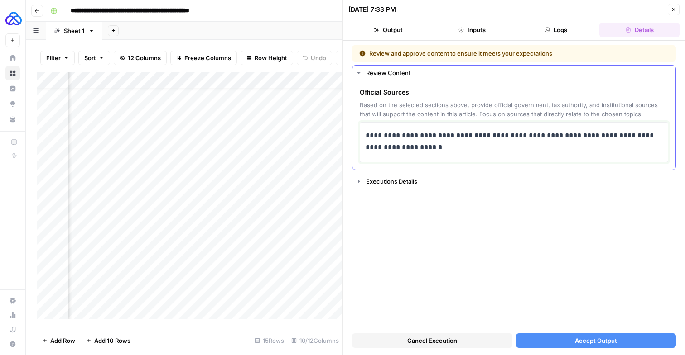
click at [456, 155] on p "**********" at bounding box center [512, 142] width 294 height 25
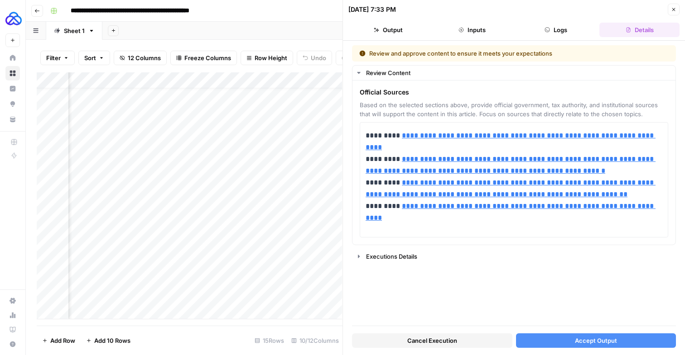
click at [560, 342] on button "Accept Output" at bounding box center [596, 341] width 160 height 14
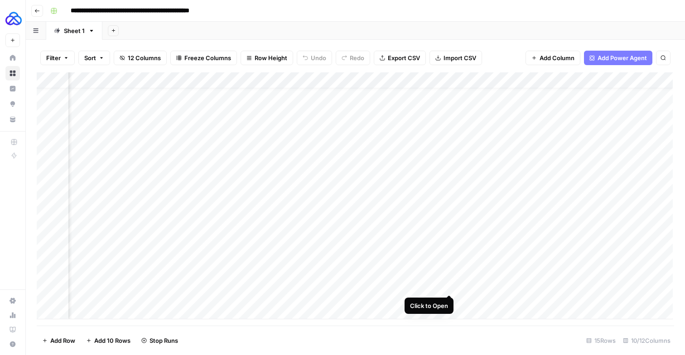
click at [449, 287] on div "Add Column" at bounding box center [355, 195] width 636 height 247
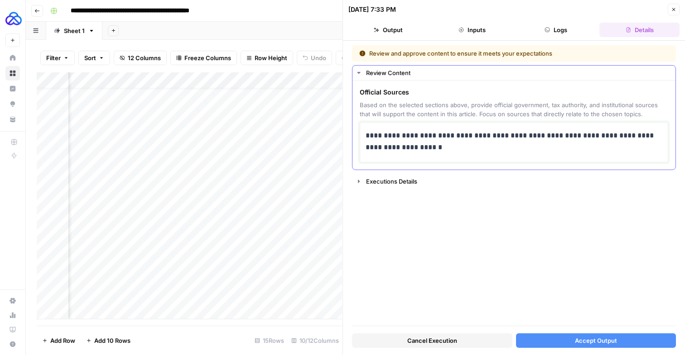
click at [442, 155] on p "**********" at bounding box center [512, 142] width 294 height 25
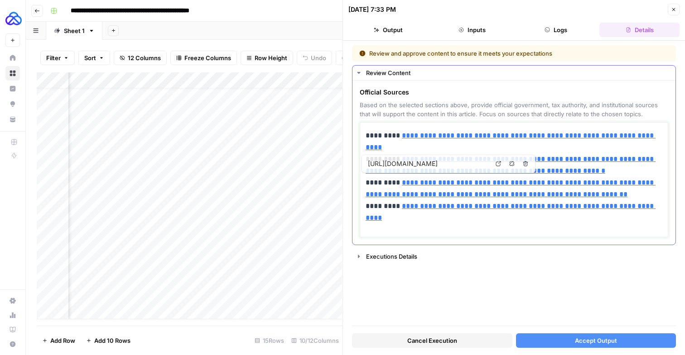
type input "https://taxsummaries.pwc.com/australia/individual/taxes-on-personal-income"
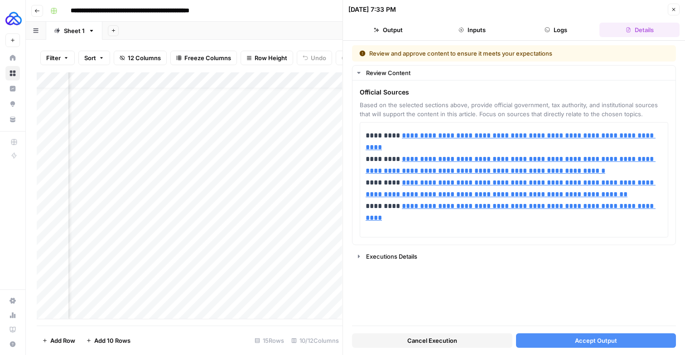
click at [583, 341] on span "Accept Output" at bounding box center [596, 340] width 42 height 9
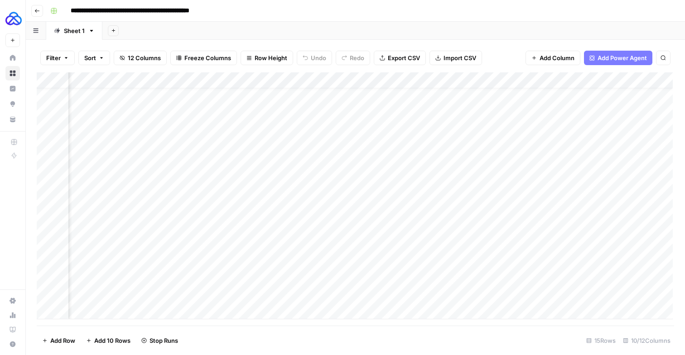
scroll to position [14, 598]
click at [595, 256] on div "Add Column" at bounding box center [355, 195] width 636 height 247
click at [642, 257] on div "Add Column" at bounding box center [355, 195] width 636 height 247
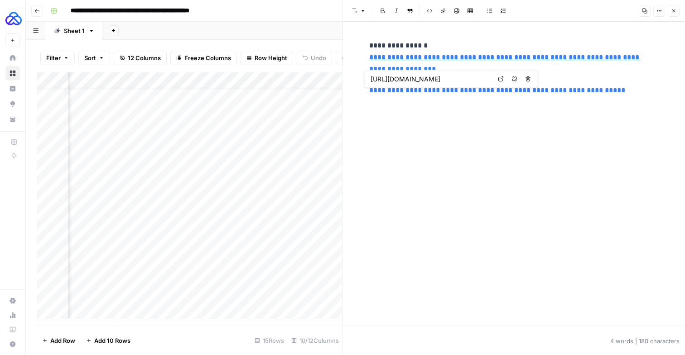
type input "https://oliveiralawyers.com/about-brazil/portugal-for-usa-citizens/tax-implicat…"
click at [363, 46] on div "**********" at bounding box center [514, 174] width 342 height 304
click at [374, 46] on p "**********" at bounding box center [513, 59] width 289 height 38
copy p "**********"
click at [672, 10] on icon "button" at bounding box center [673, 11] width 3 height 3
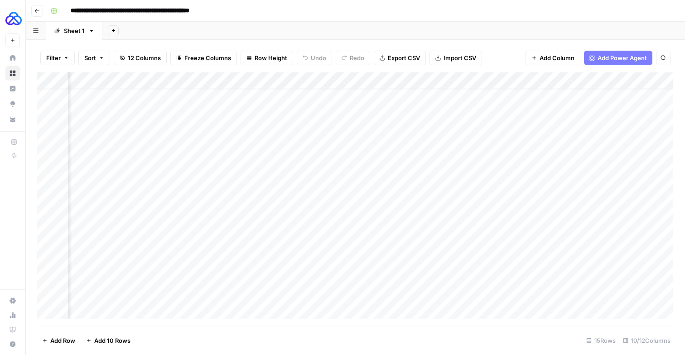
scroll to position [14, 361]
click at [431, 255] on div "Add Column" at bounding box center [355, 195] width 636 height 247
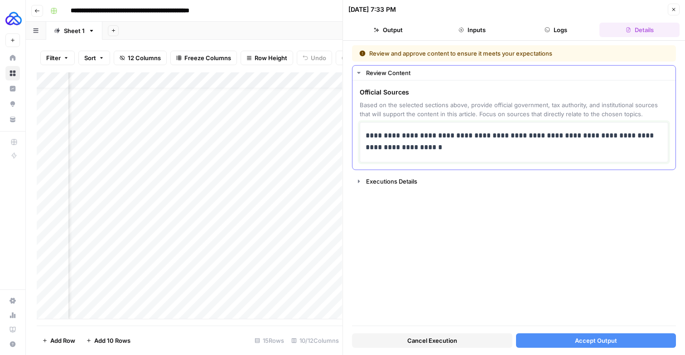
click at [515, 154] on p "**********" at bounding box center [512, 142] width 294 height 25
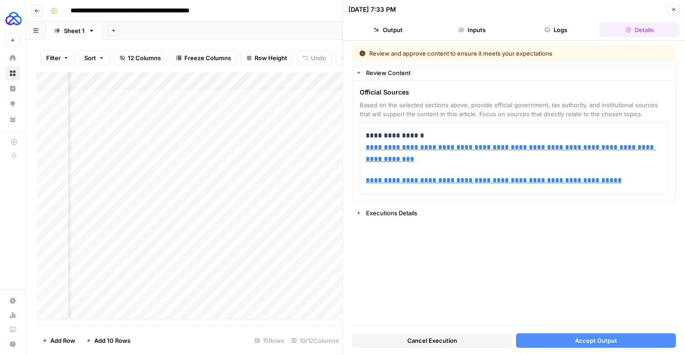
click at [578, 337] on span "Accept Output" at bounding box center [596, 340] width 42 height 9
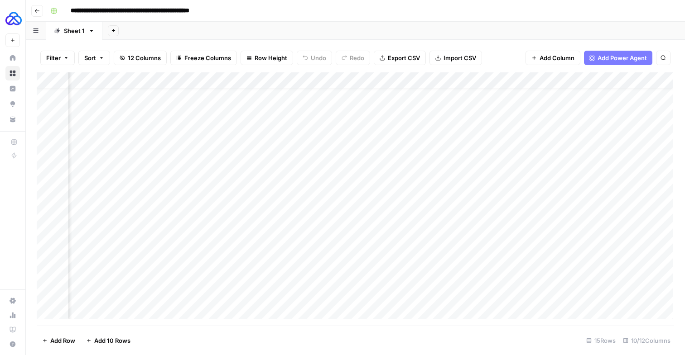
click at [560, 269] on div "Add Column" at bounding box center [355, 195] width 636 height 247
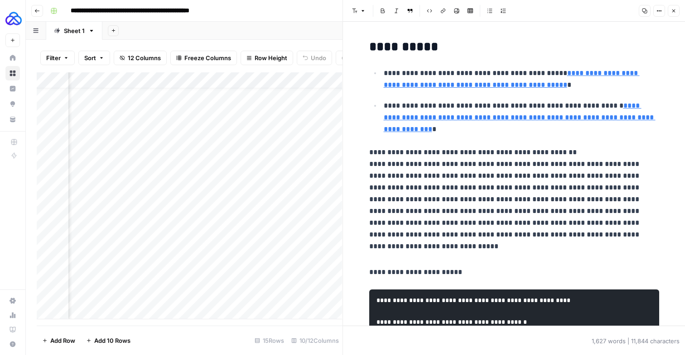
click at [486, 211] on p "**********" at bounding box center [513, 203] width 289 height 113
click at [670, 10] on icon "button" at bounding box center [672, 10] width 5 height 5
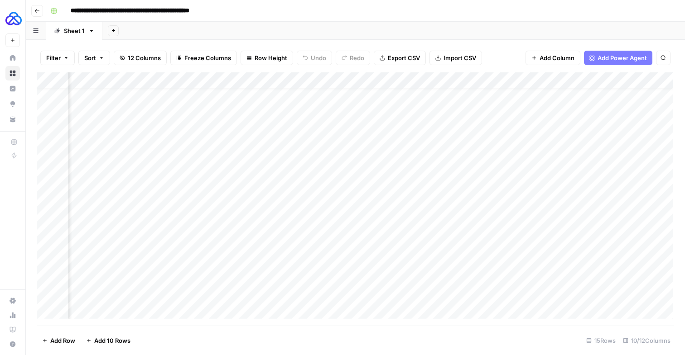
scroll to position [14, 493]
click at [290, 269] on div "Add Column" at bounding box center [355, 195] width 636 height 247
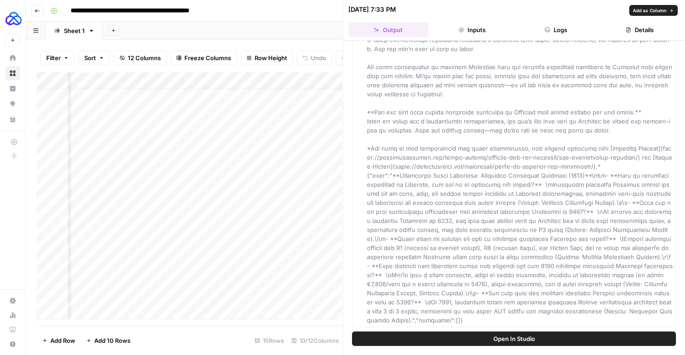
scroll to position [1602, 0]
click at [675, 13] on button "Close" at bounding box center [673, 10] width 12 height 12
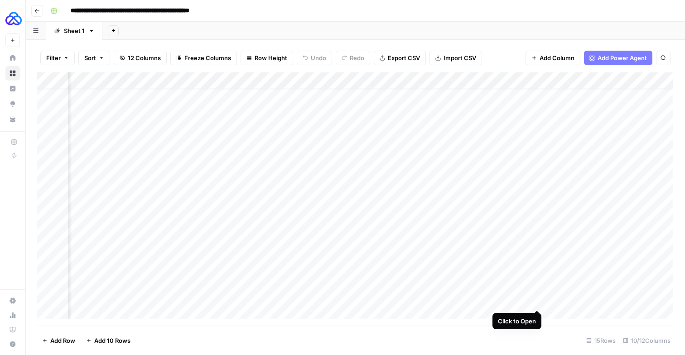
scroll to position [14, 394]
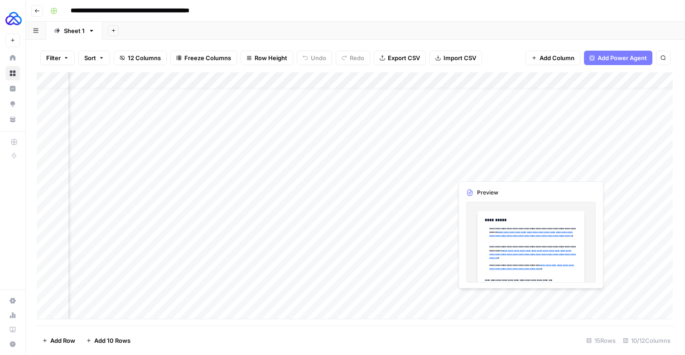
click at [524, 302] on div "Add Column" at bounding box center [355, 195] width 636 height 247
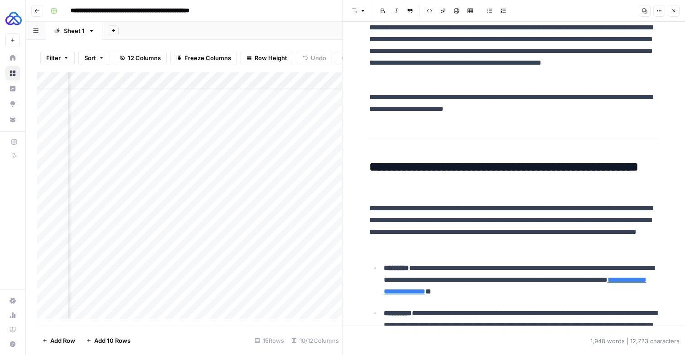
scroll to position [1052, 0]
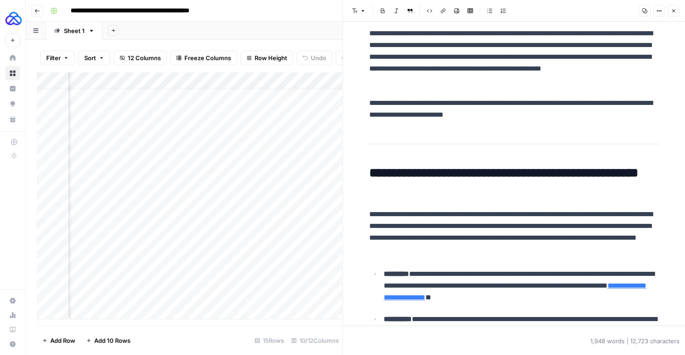
click at [675, 14] on button "Close" at bounding box center [673, 11] width 12 height 12
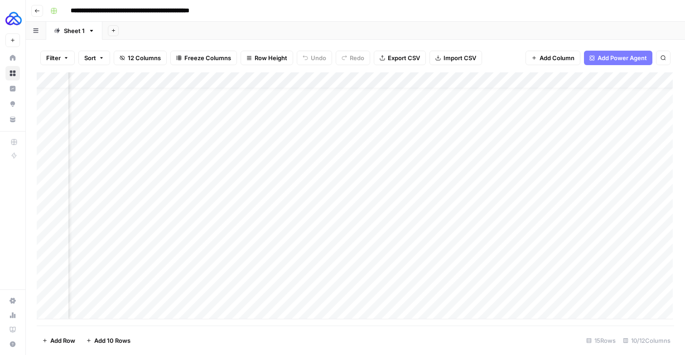
click at [527, 287] on div "Add Column" at bounding box center [355, 195] width 636 height 247
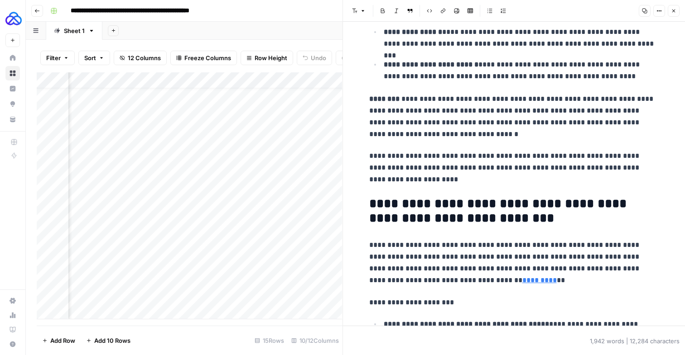
scroll to position [1639, 0]
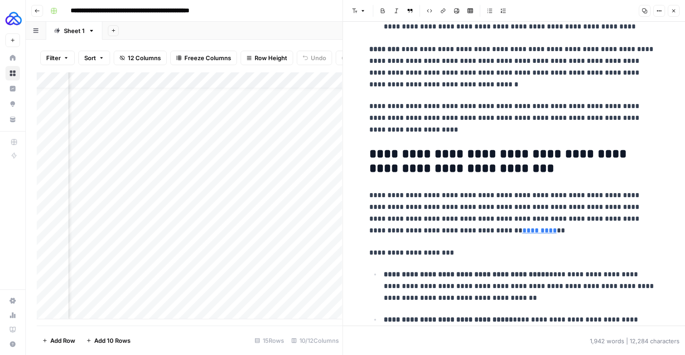
click at [675, 10] on button "Close" at bounding box center [673, 11] width 12 height 12
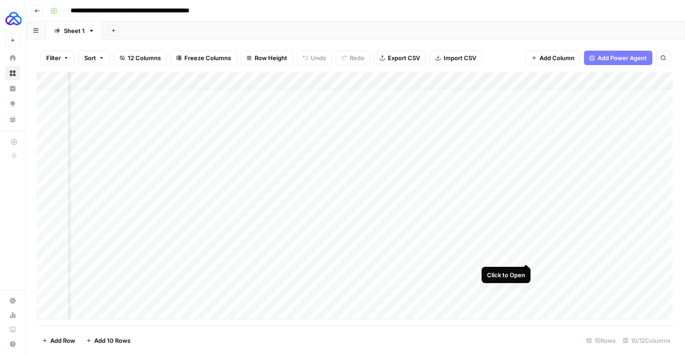
click at [525, 256] on div "Add Column" at bounding box center [355, 195] width 636 height 247
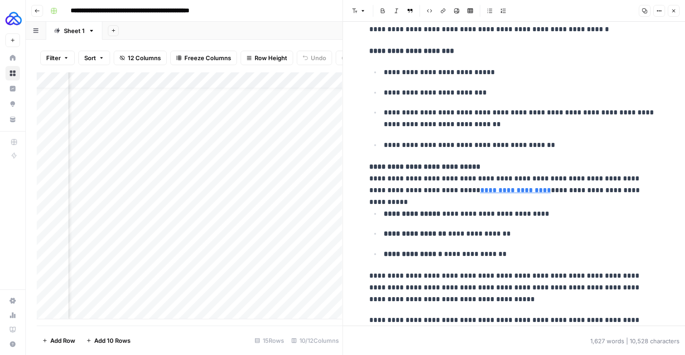
scroll to position [889, 0]
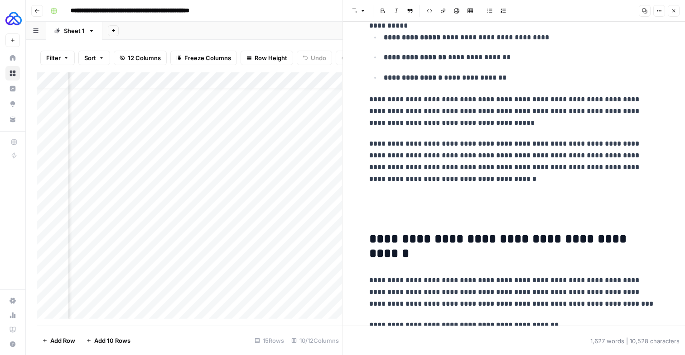
click at [671, 12] on icon "button" at bounding box center [672, 10] width 5 height 5
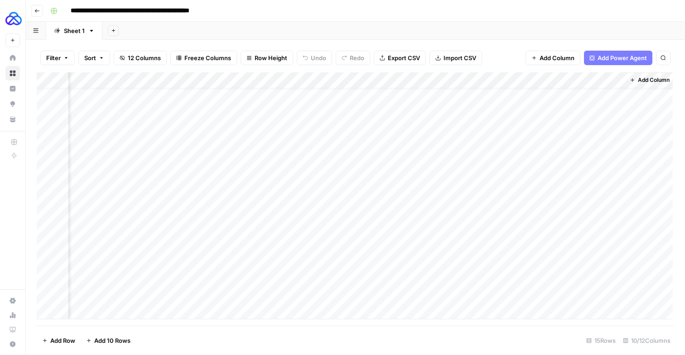
scroll to position [14, 631]
click at [355, 254] on div "Add Column" at bounding box center [355, 195] width 636 height 247
click at [355, 272] on div "Add Column" at bounding box center [355, 195] width 636 height 247
click at [350, 286] on div "Add Column" at bounding box center [355, 195] width 636 height 247
click at [350, 301] on div "Add Column" at bounding box center [355, 195] width 636 height 247
